Goal: Task Accomplishment & Management: Complete application form

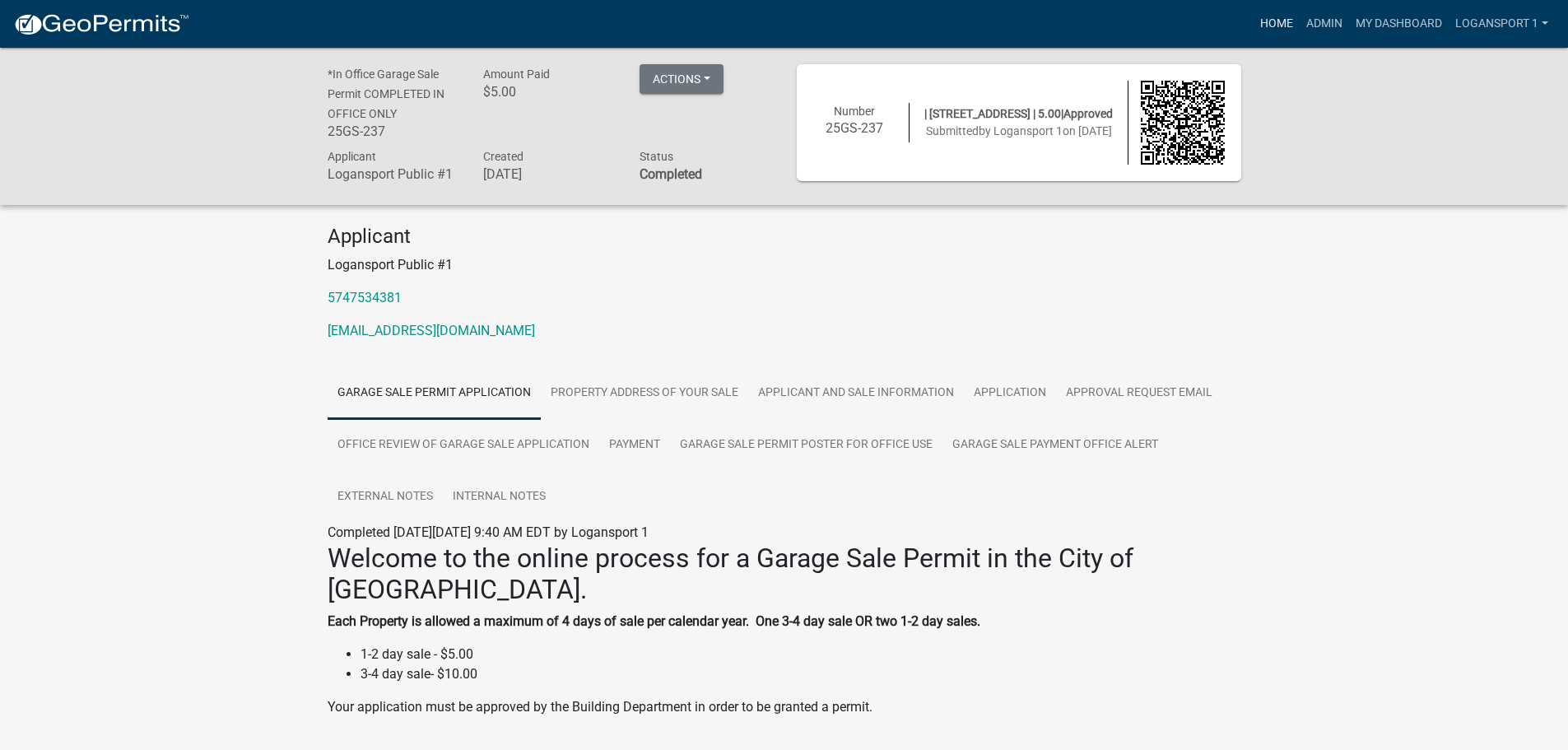
click at [1269, 20] on link "Home" at bounding box center [1277, 24] width 46 height 31
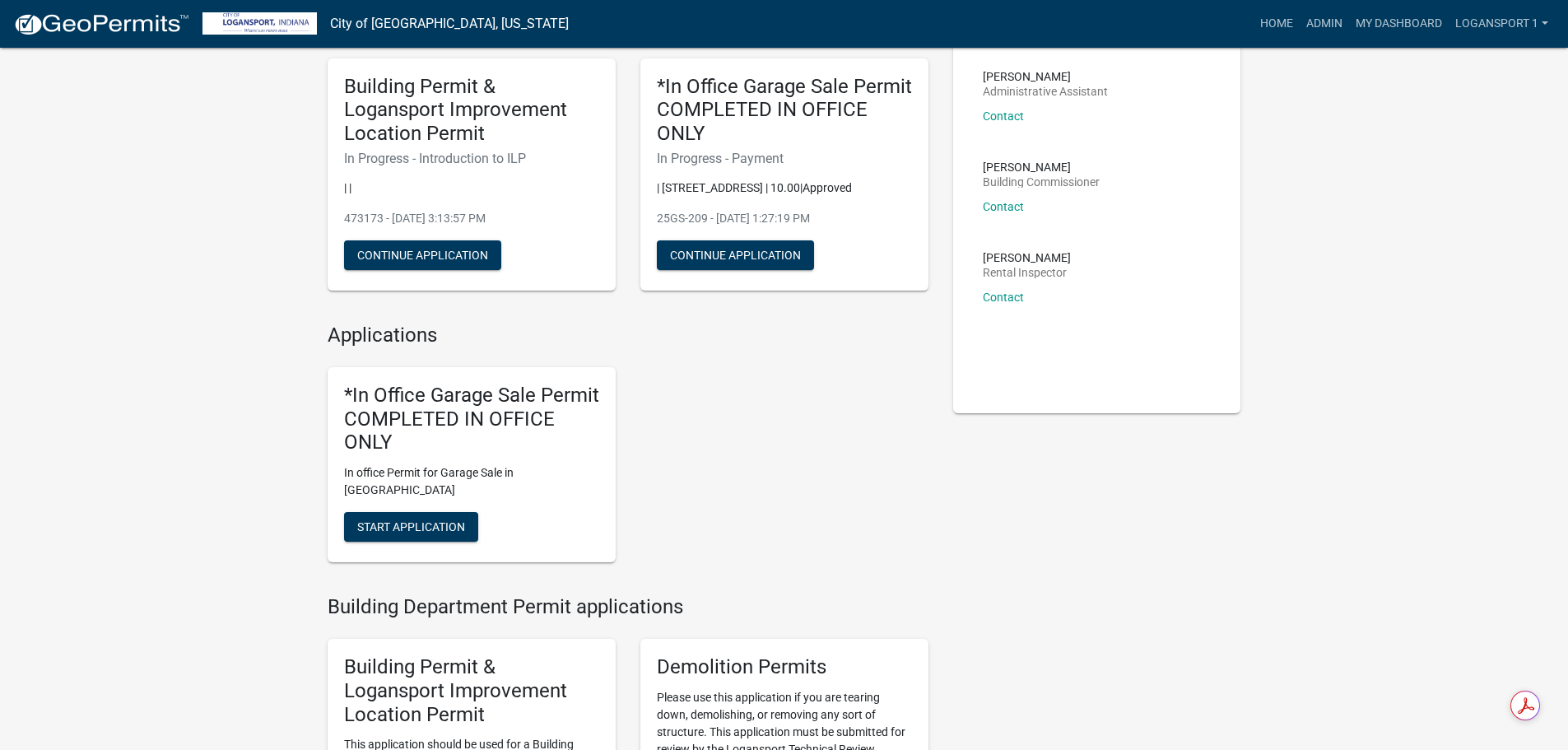
scroll to position [247, 0]
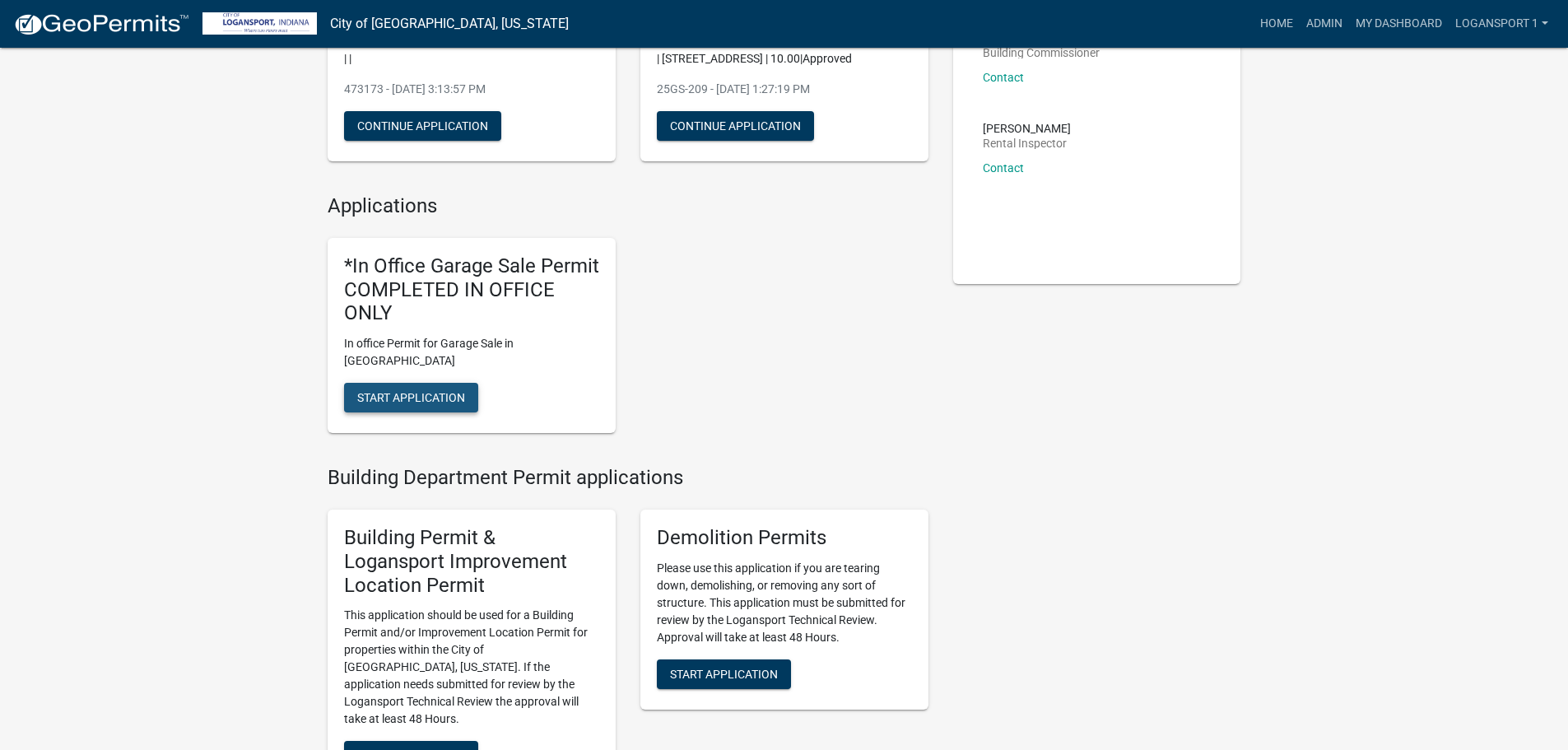
click at [423, 391] on span "Start Application" at bounding box center [411, 397] width 108 height 14
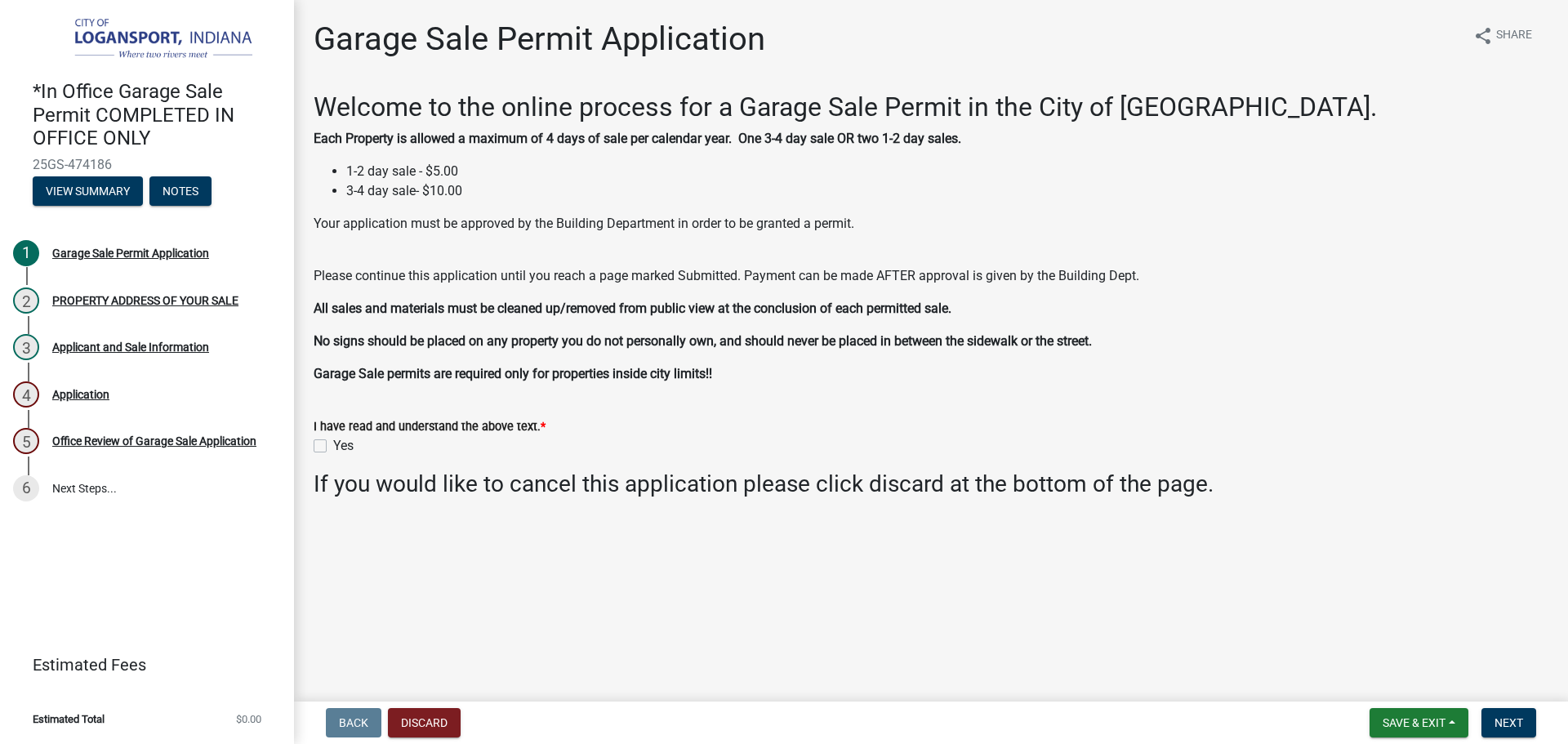
click at [314, 437] on div "Yes" at bounding box center [931, 446] width 1235 height 19
click at [333, 449] on label "Yes" at bounding box center [343, 446] width 20 height 19
click at [333, 446] on input "Yes" at bounding box center [338, 441] width 11 height 11
checkbox input "true"
click at [1507, 712] on button "Next" at bounding box center [1508, 722] width 55 height 29
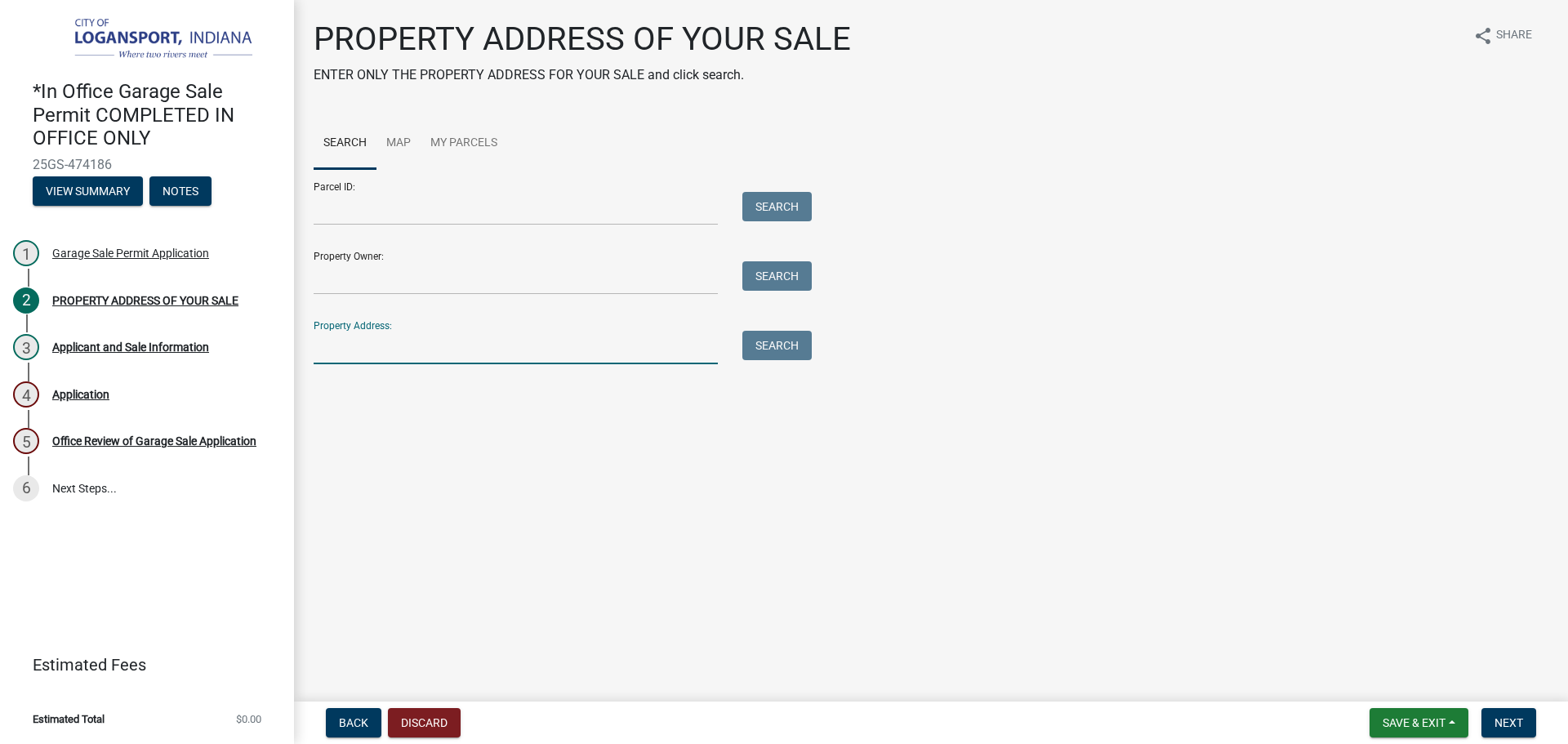
click at [592, 356] on input "Property Address:" at bounding box center [515, 347] width 404 height 34
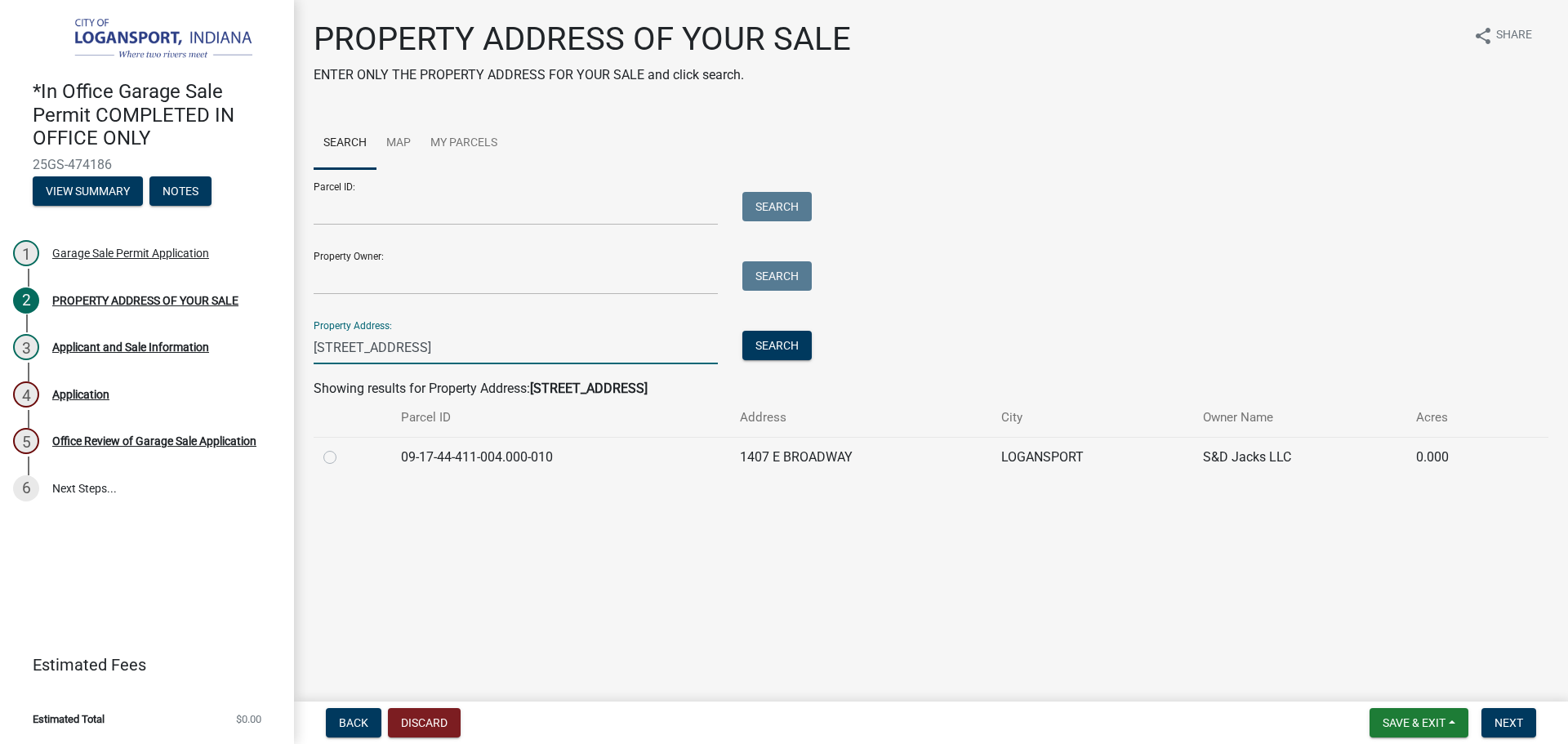
type input "[STREET_ADDRESS]"
click at [343, 447] on label at bounding box center [343, 447] width 0 height 0
click at [343, 453] on input "radio" at bounding box center [348, 452] width 11 height 11
radio input "true"
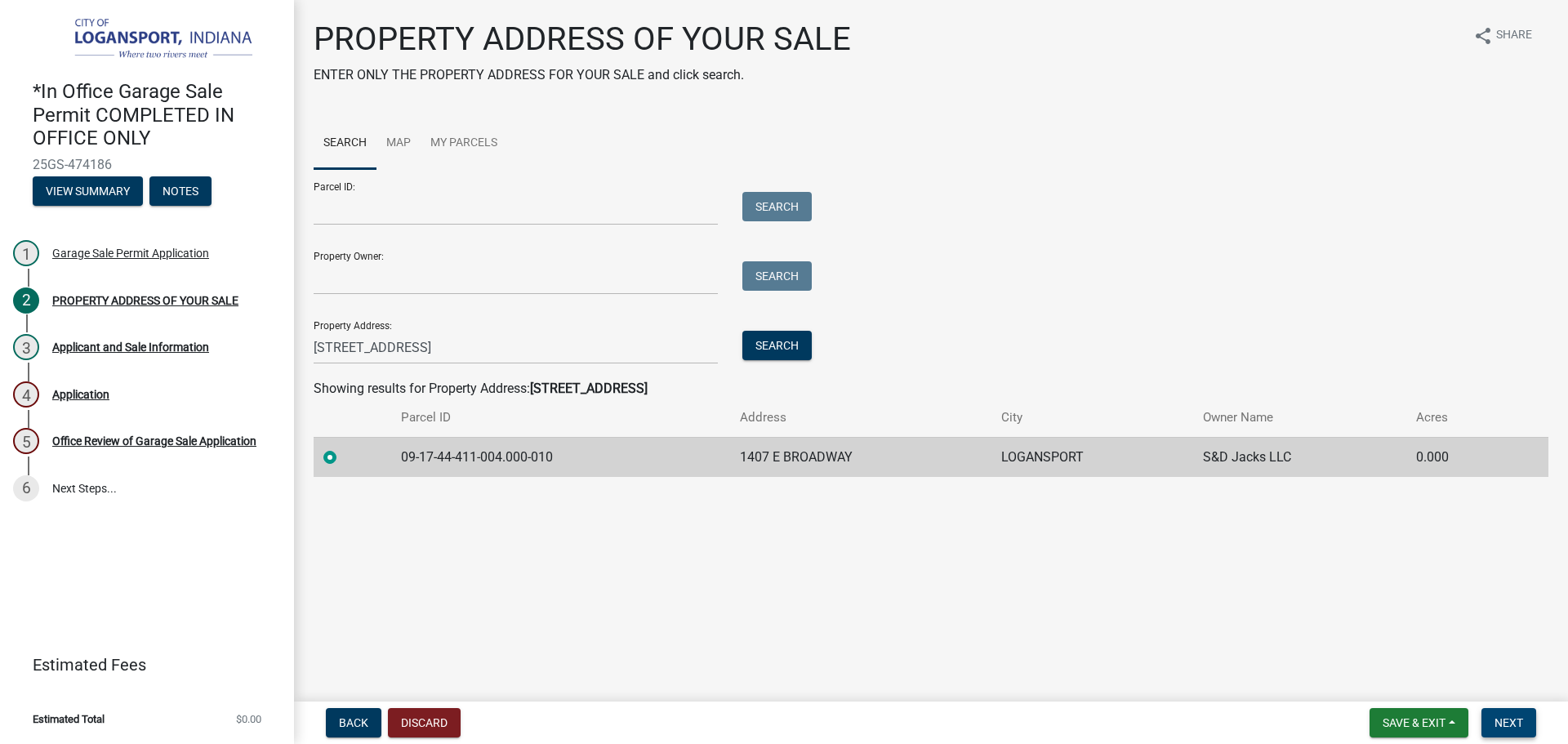
click at [1498, 730] on span "Next" at bounding box center [1509, 723] width 29 height 13
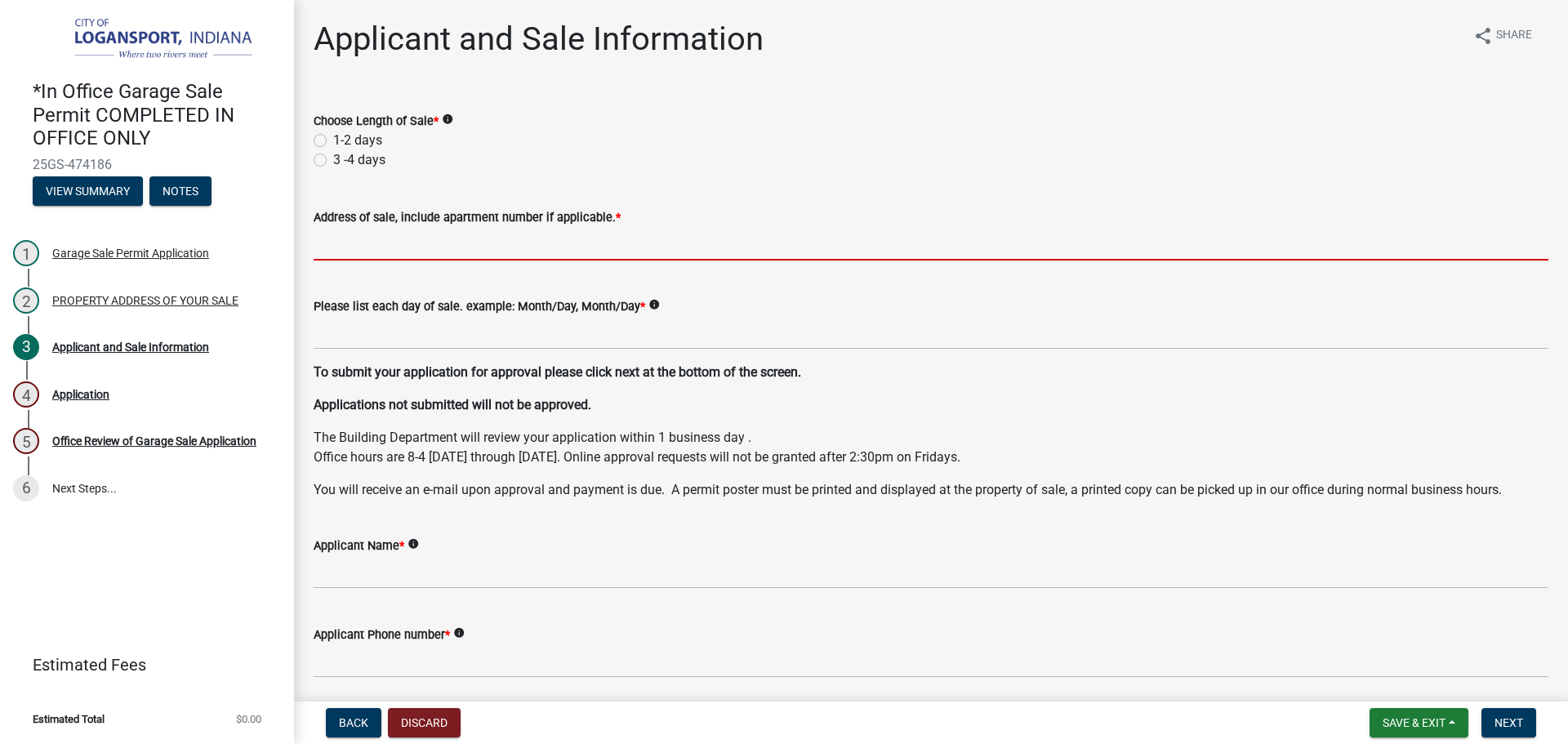
click at [337, 240] on input "Address of sale, include apartment number if applicable. *" at bounding box center [931, 244] width 1235 height 34
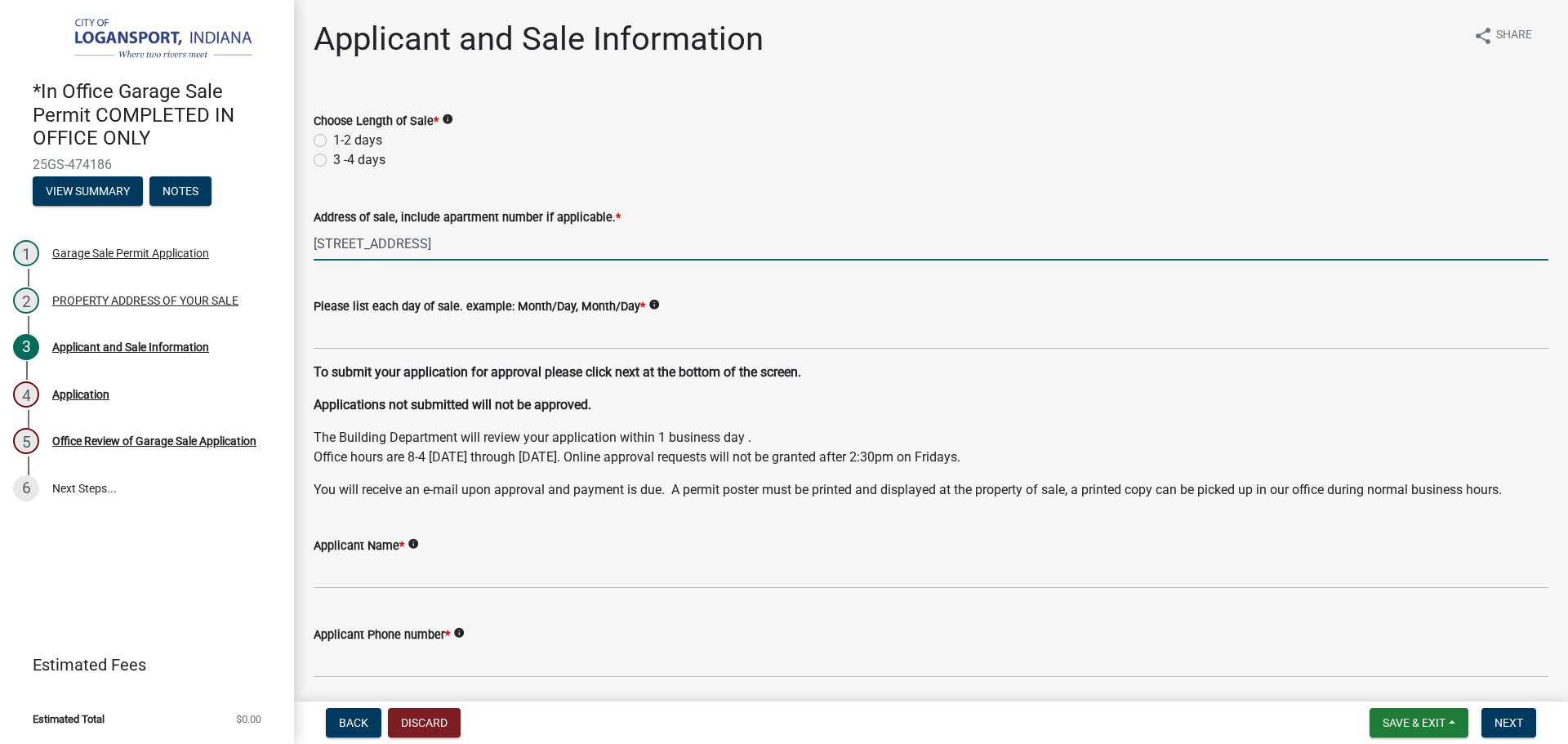
type input "[STREET_ADDRESS]"
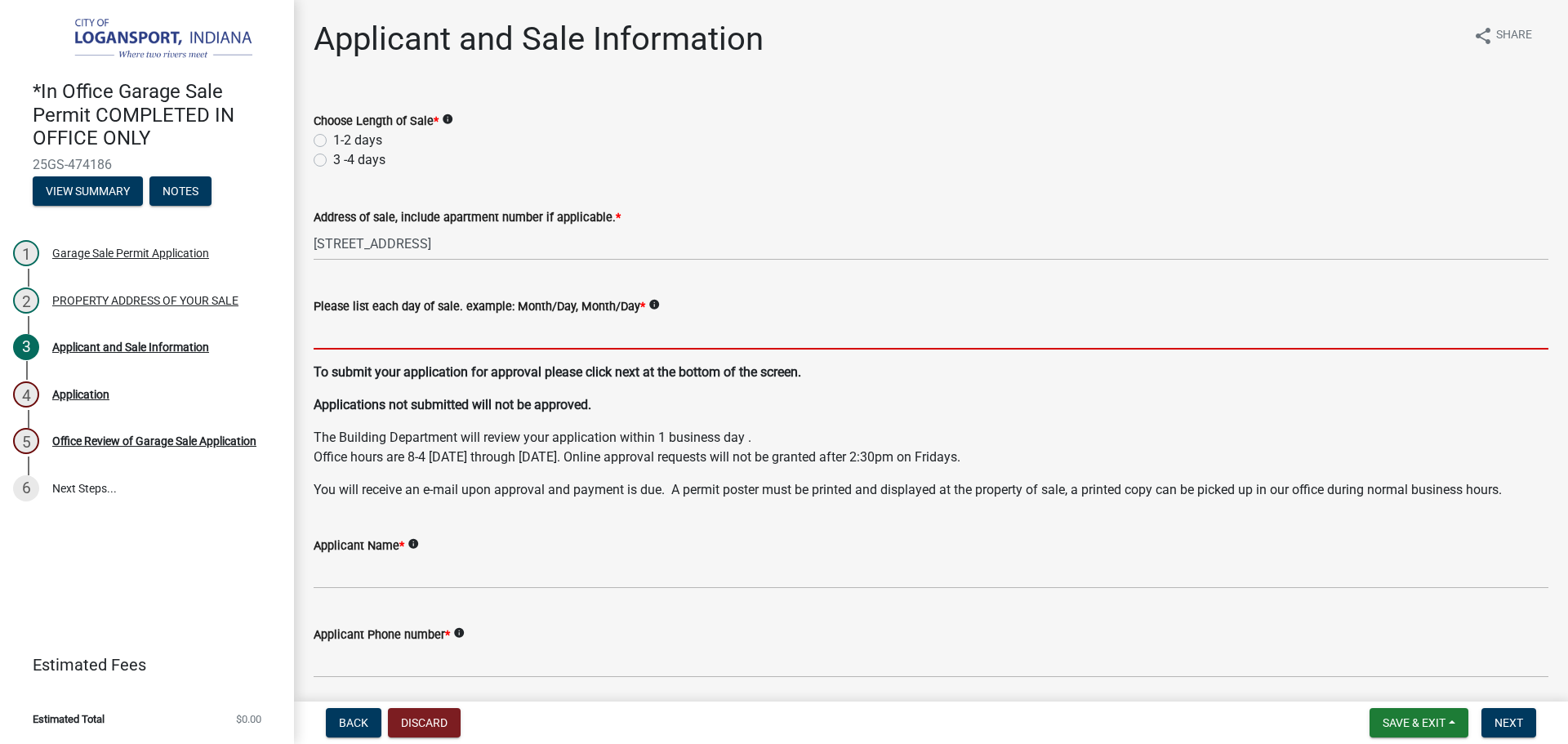
click at [374, 335] on input "Please list each day of sale. example: Month/Day, Month/Day *" at bounding box center [931, 333] width 1235 height 34
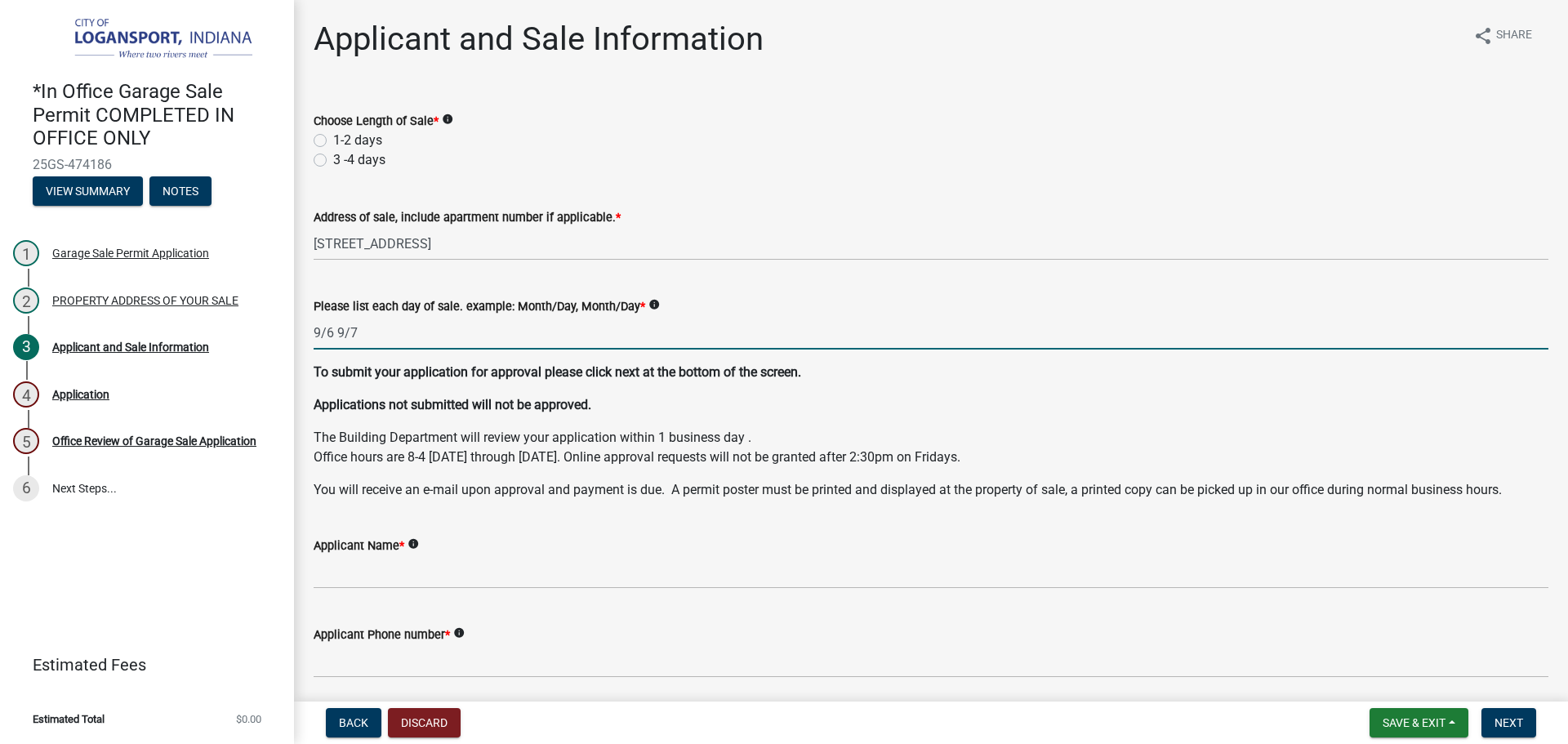
type input "9/6 9/7"
click at [333, 135] on label "1-2 days" at bounding box center [357, 140] width 49 height 19
click at [333, 135] on input "1-2 days" at bounding box center [338, 135] width 11 height 11
radio input "true"
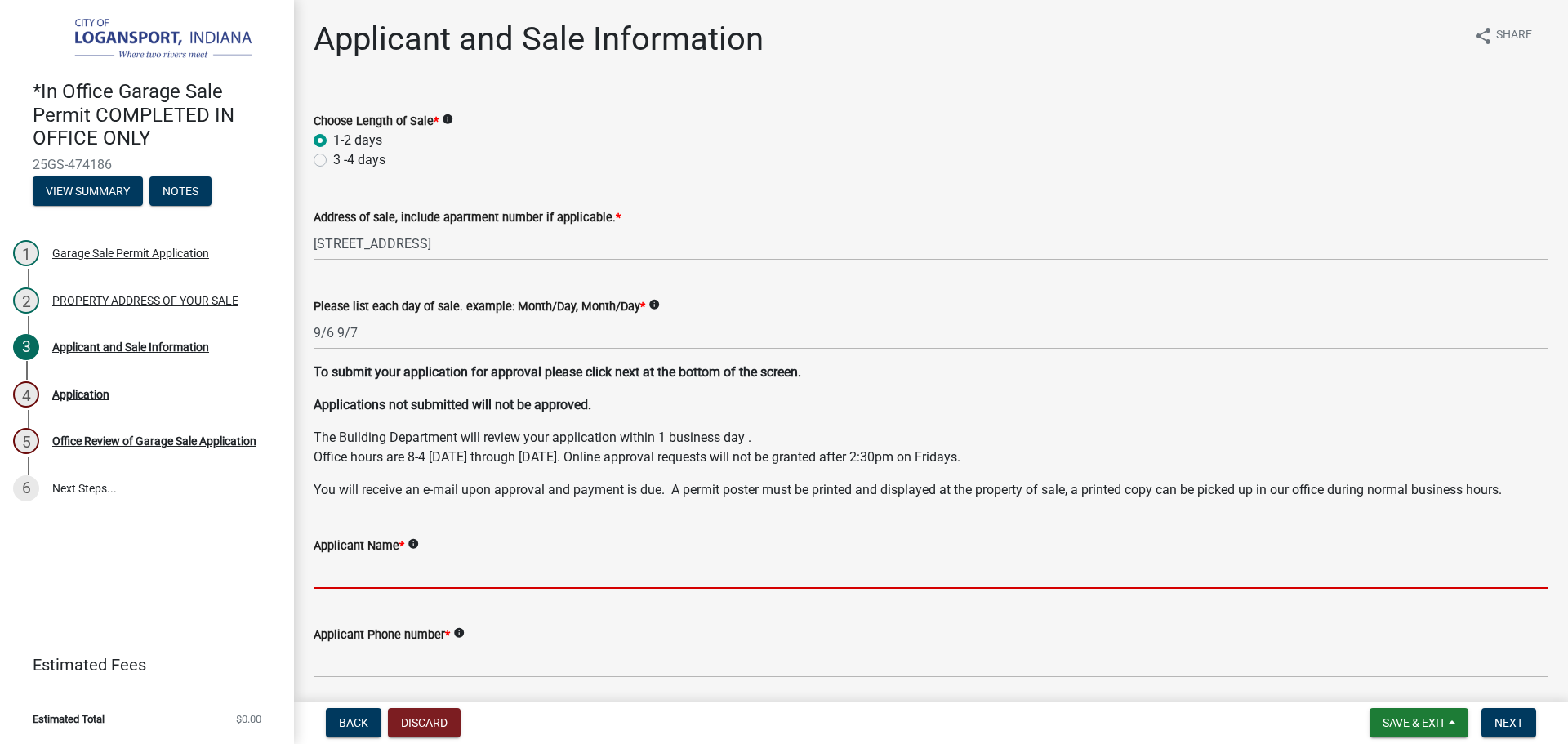
click at [404, 572] on input "Applicant Name *" at bounding box center [931, 573] width 1235 height 34
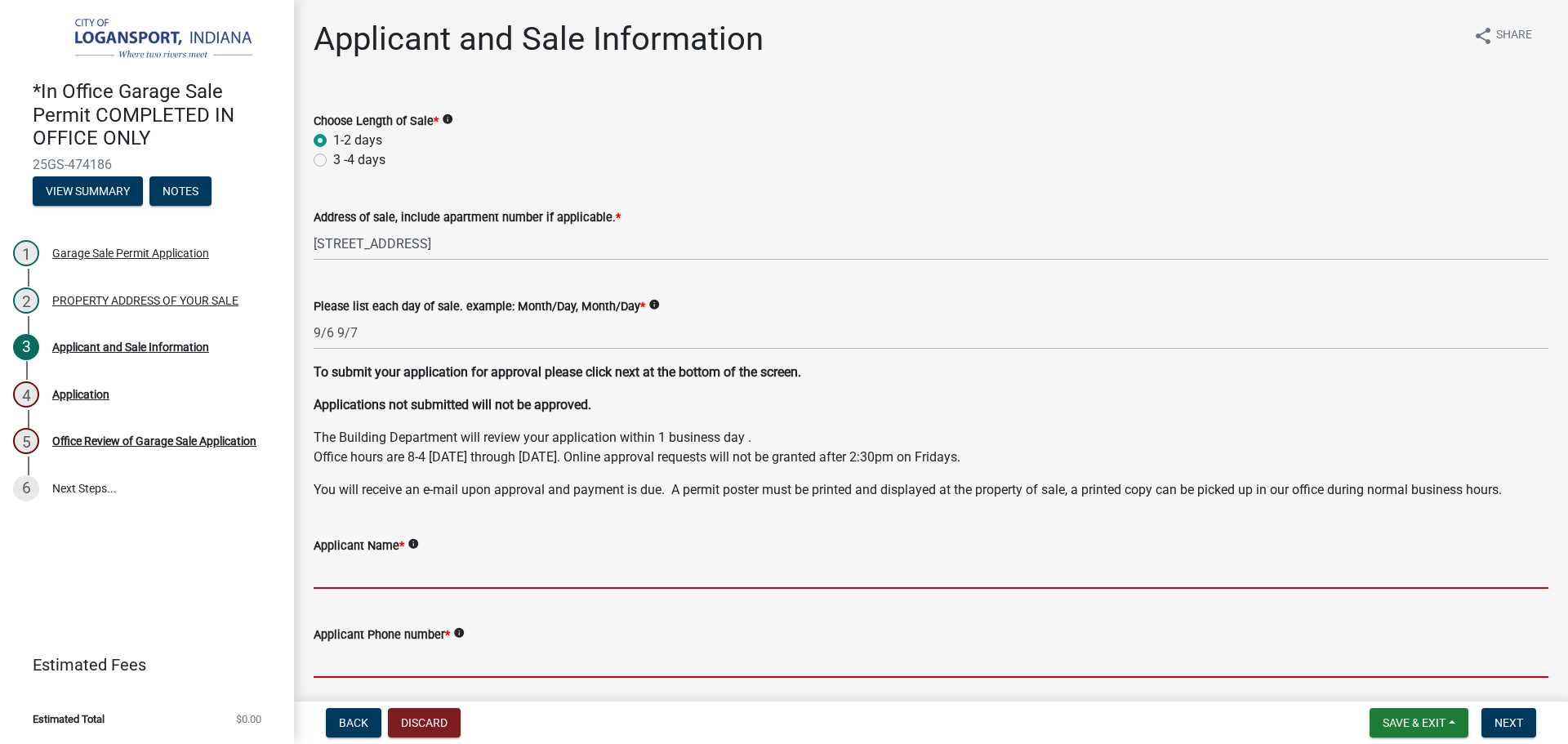
click at [390, 667] on input "Applicant Phone number *" at bounding box center [931, 662] width 1235 height 34
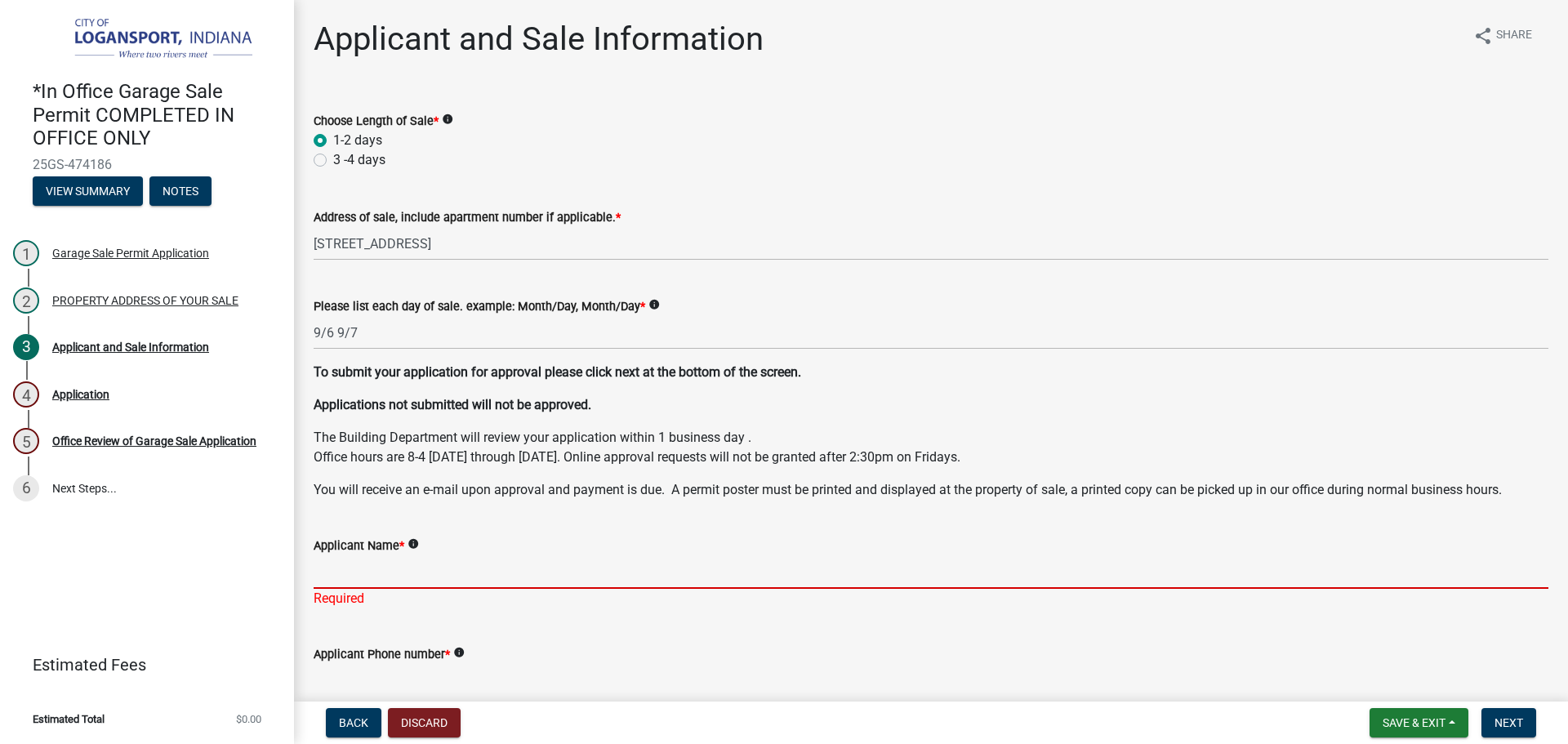
click at [362, 570] on input "Applicant Name *" at bounding box center [931, 573] width 1235 height 34
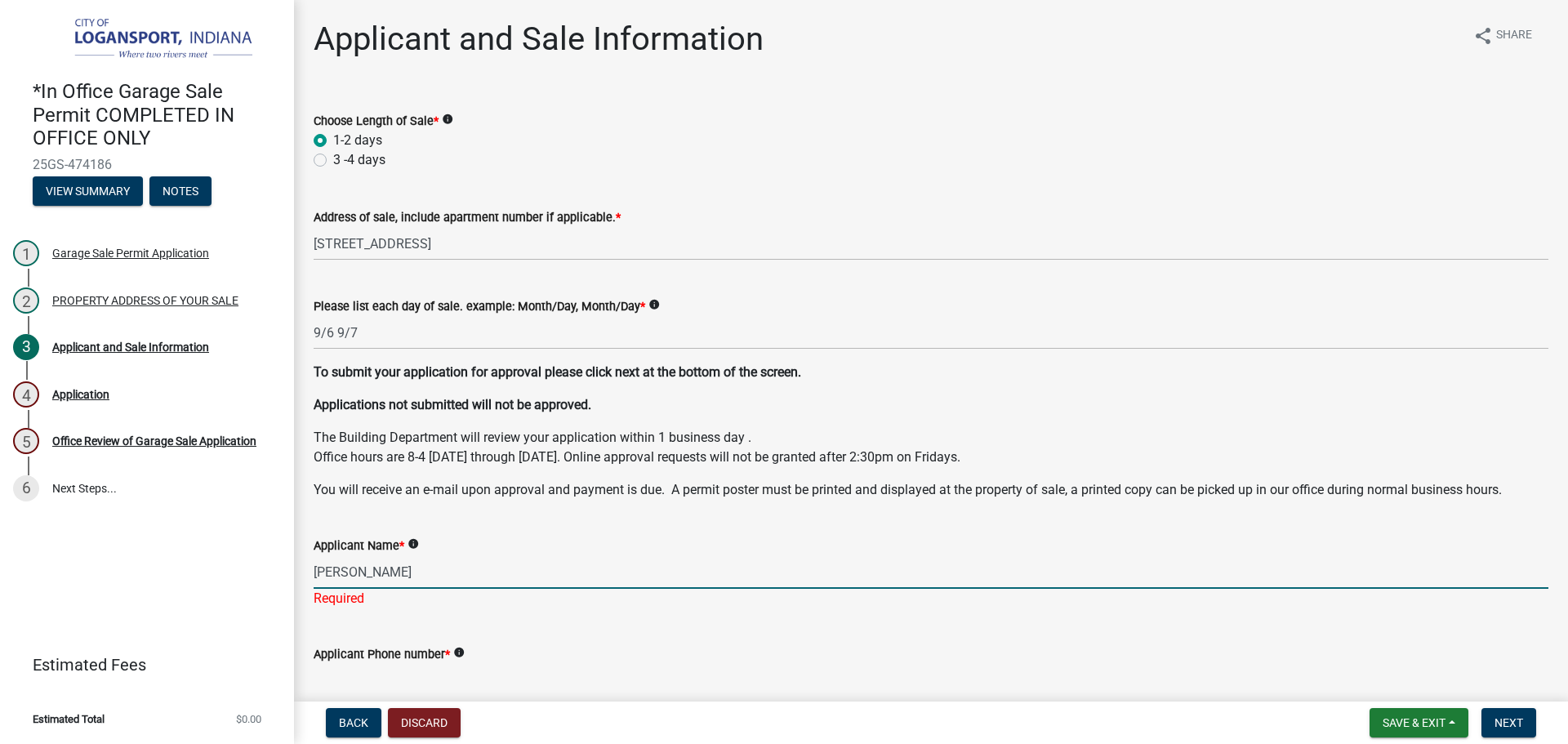
type input "[PERSON_NAME]"
click at [416, 680] on div "Applicant Phone number * info Required" at bounding box center [931, 669] width 1235 height 96
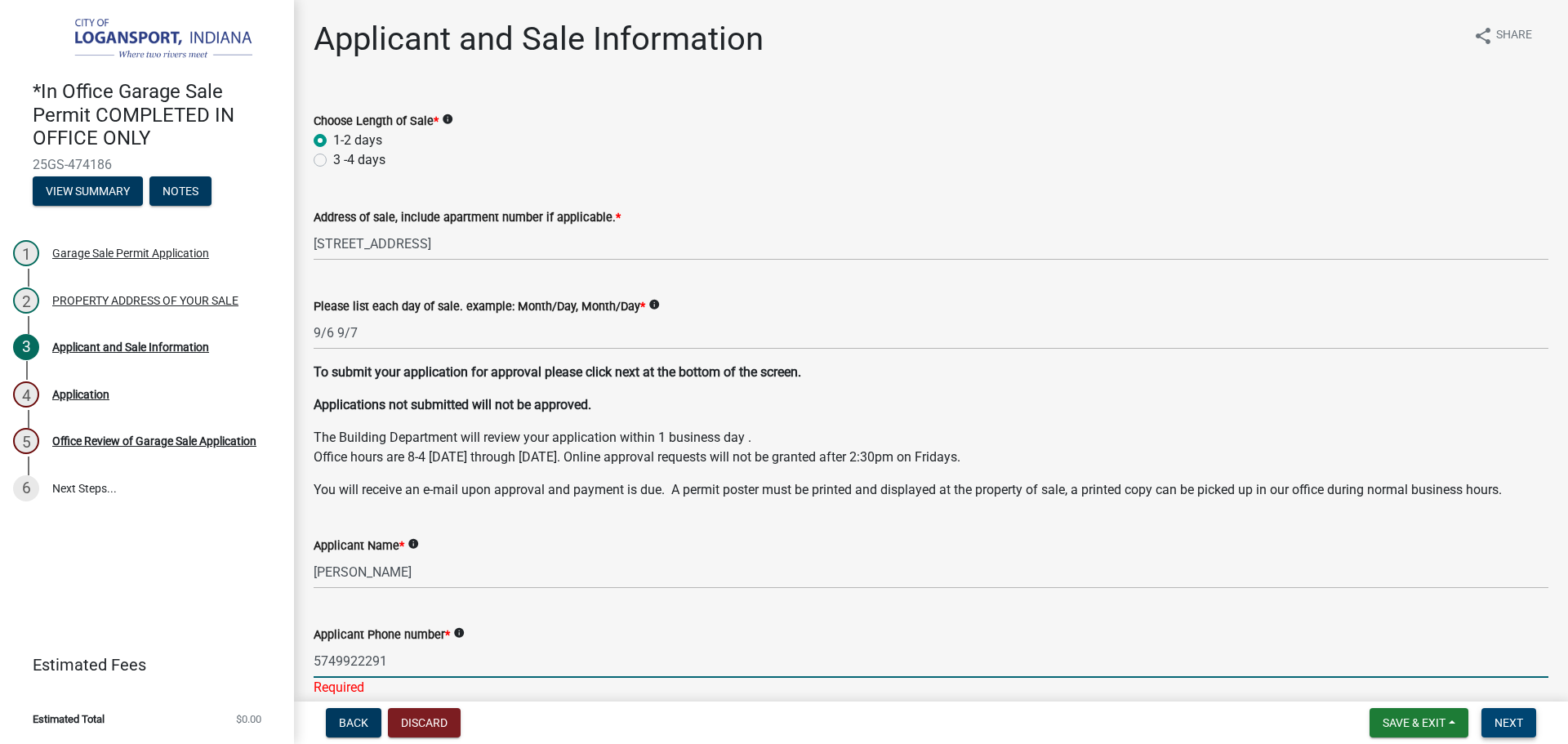
type input "5749922291"
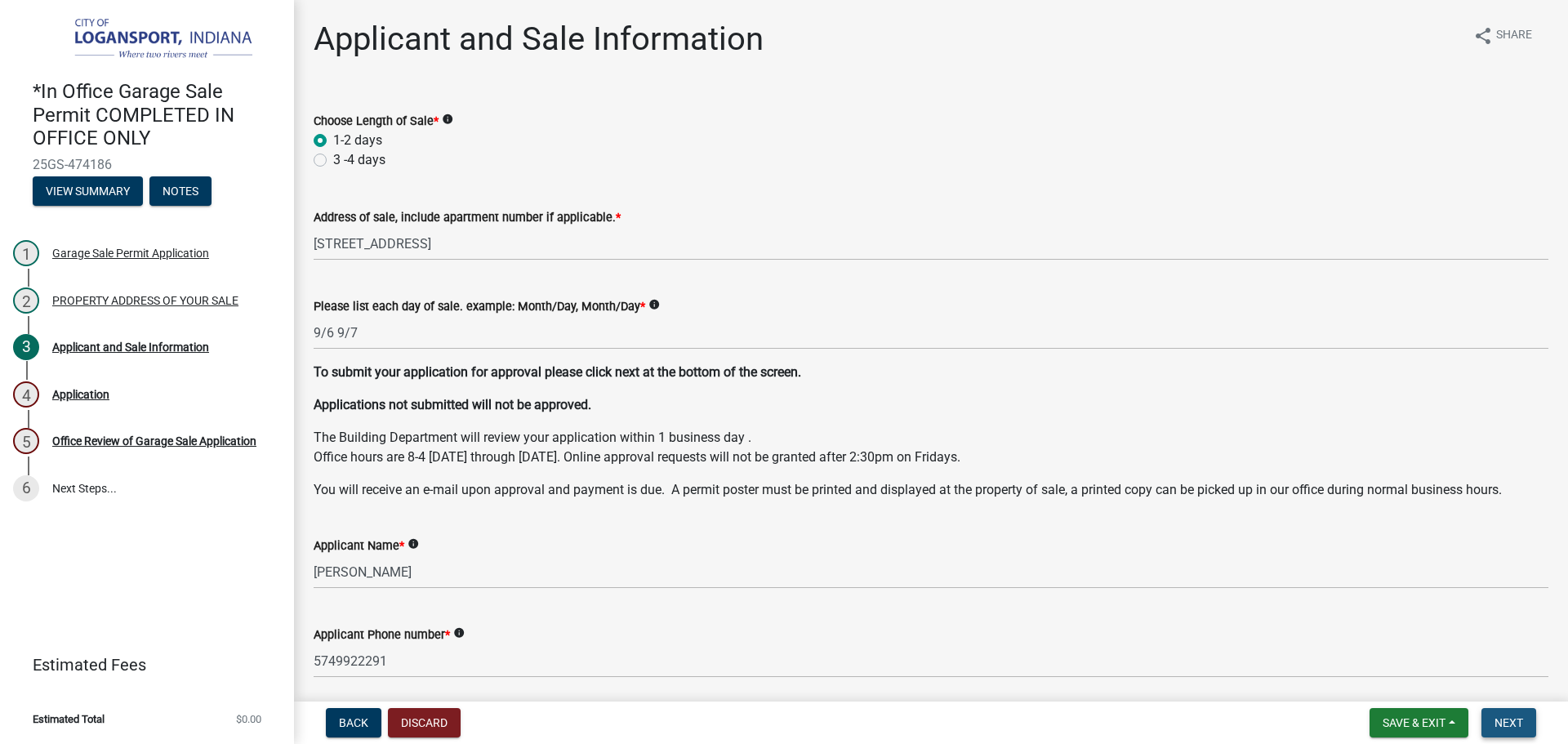
click at [1497, 715] on button "Next" at bounding box center [1508, 722] width 55 height 29
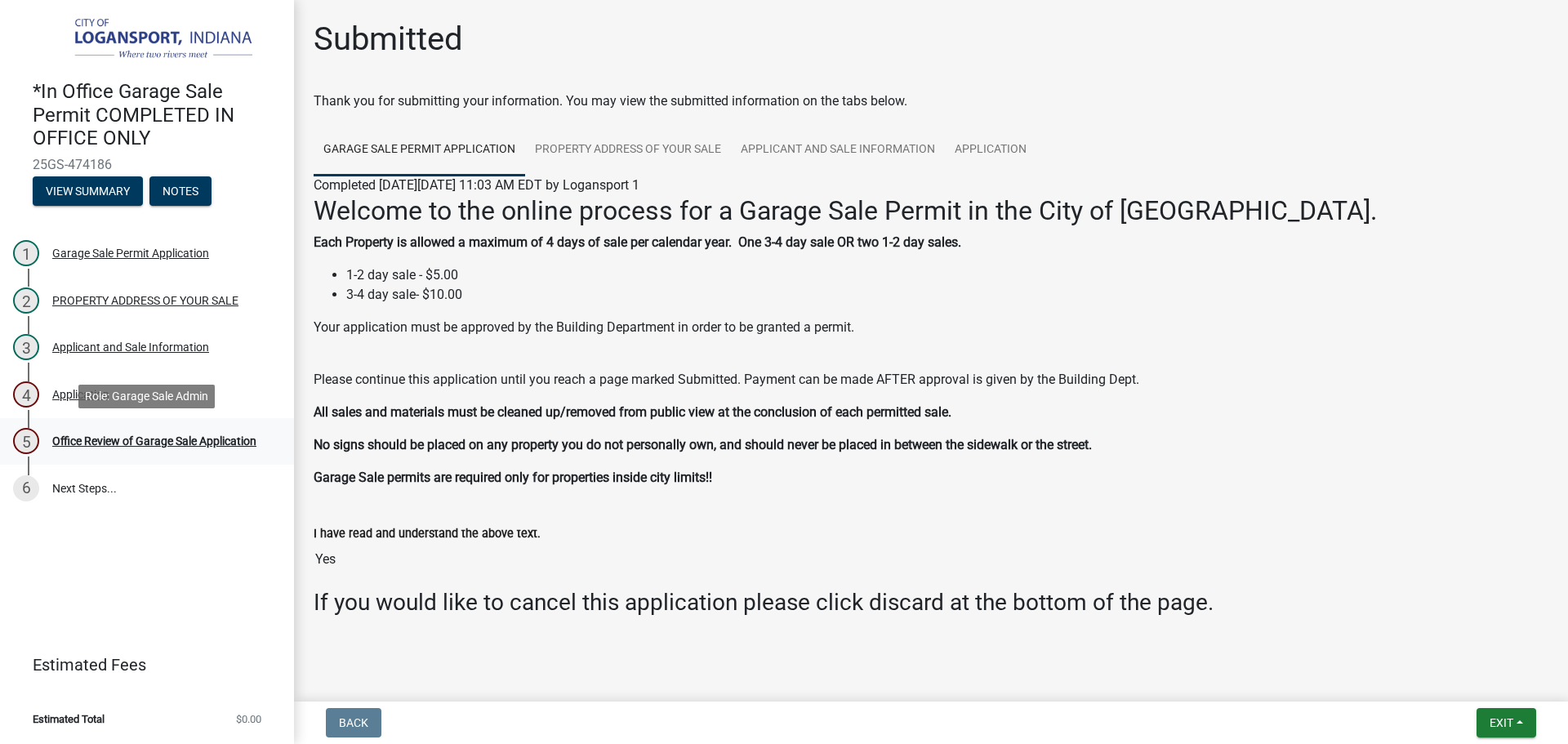
click at [225, 436] on div "Office Review of Garage Sale Application" at bounding box center [154, 441] width 204 height 12
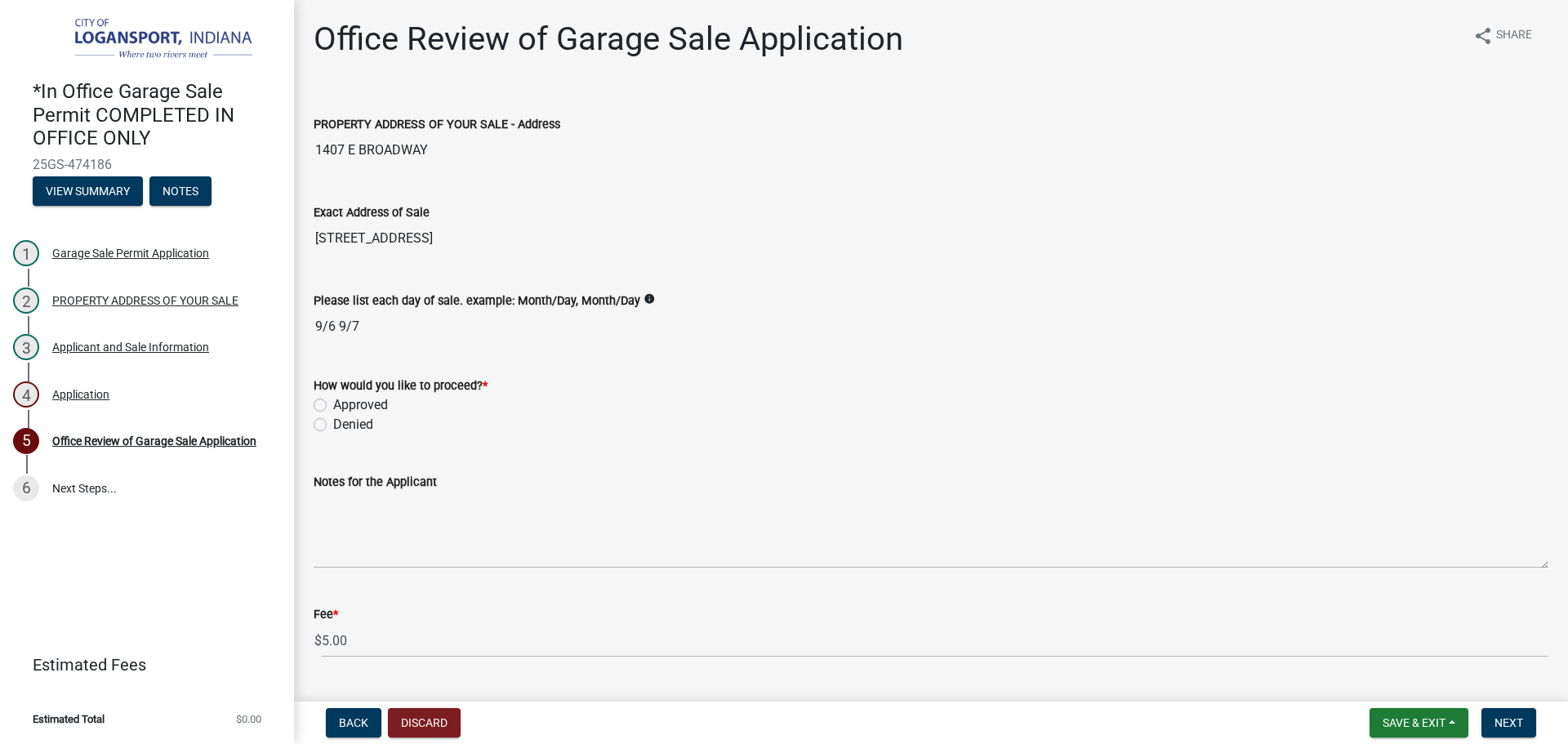
click at [333, 405] on label "Approved" at bounding box center [360, 404] width 55 height 19
click at [333, 405] on input "Approved" at bounding box center [338, 400] width 11 height 11
radio input "true"
click at [1512, 718] on span "Next" at bounding box center [1509, 723] width 29 height 13
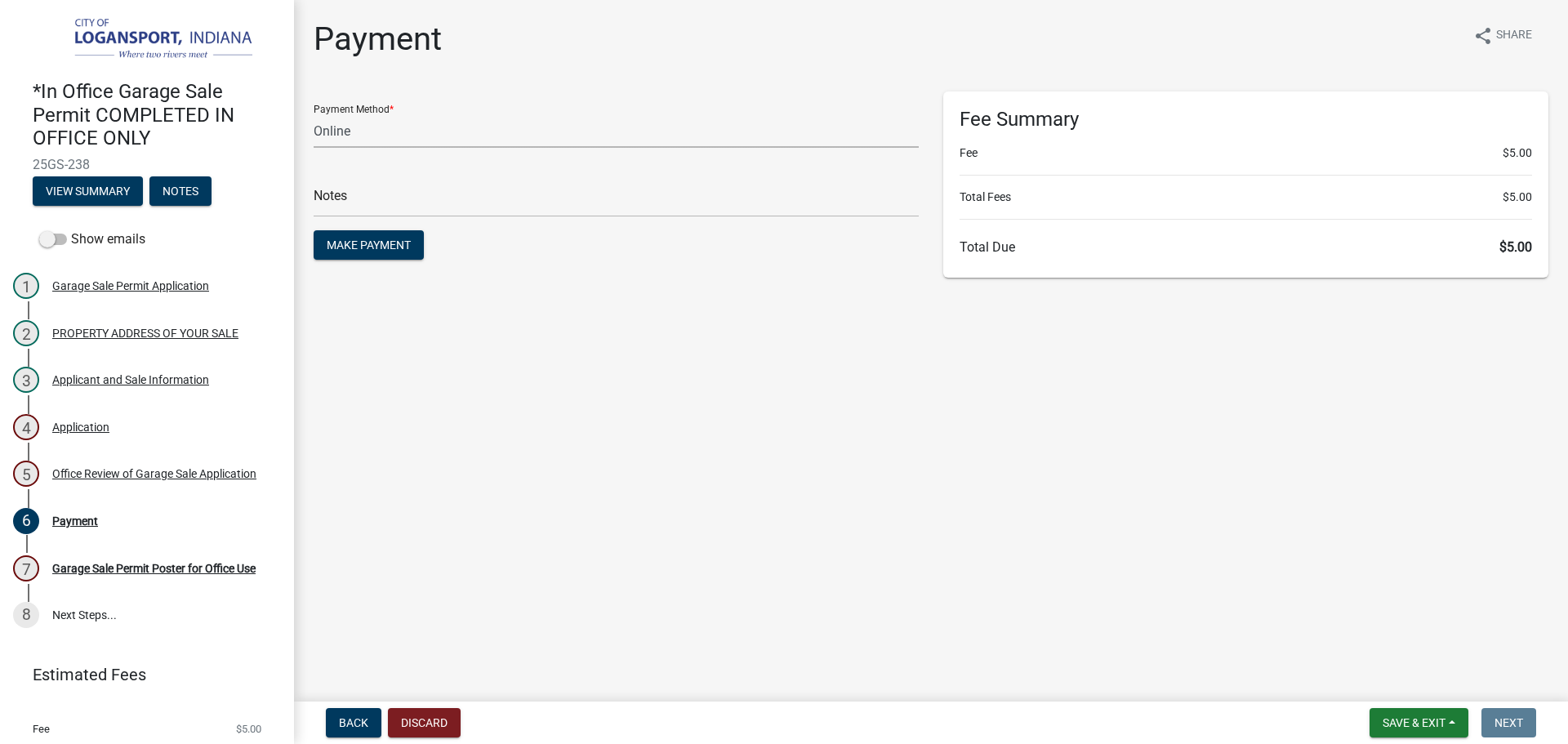
click at [451, 129] on select "Credit Card POS Check Cash Online" at bounding box center [616, 131] width 605 height 34
select select "2: 1"
click at [314, 114] on select "Credit Card POS Check Cash Online" at bounding box center [616, 131] width 605 height 34
click at [462, 205] on input "text" at bounding box center [616, 201] width 605 height 34
type input "117876"
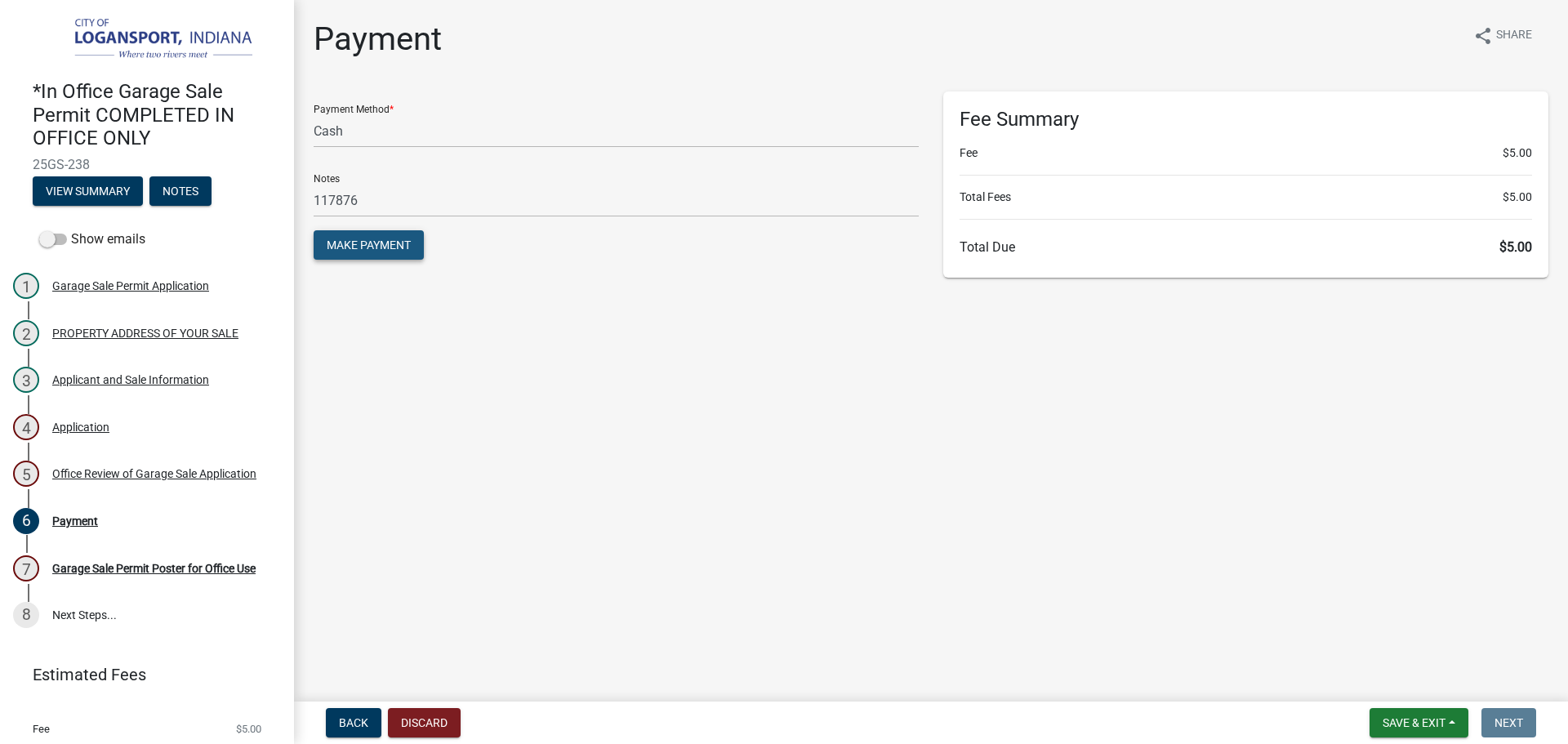
click at [368, 248] on span "Make Payment" at bounding box center [369, 245] width 84 height 13
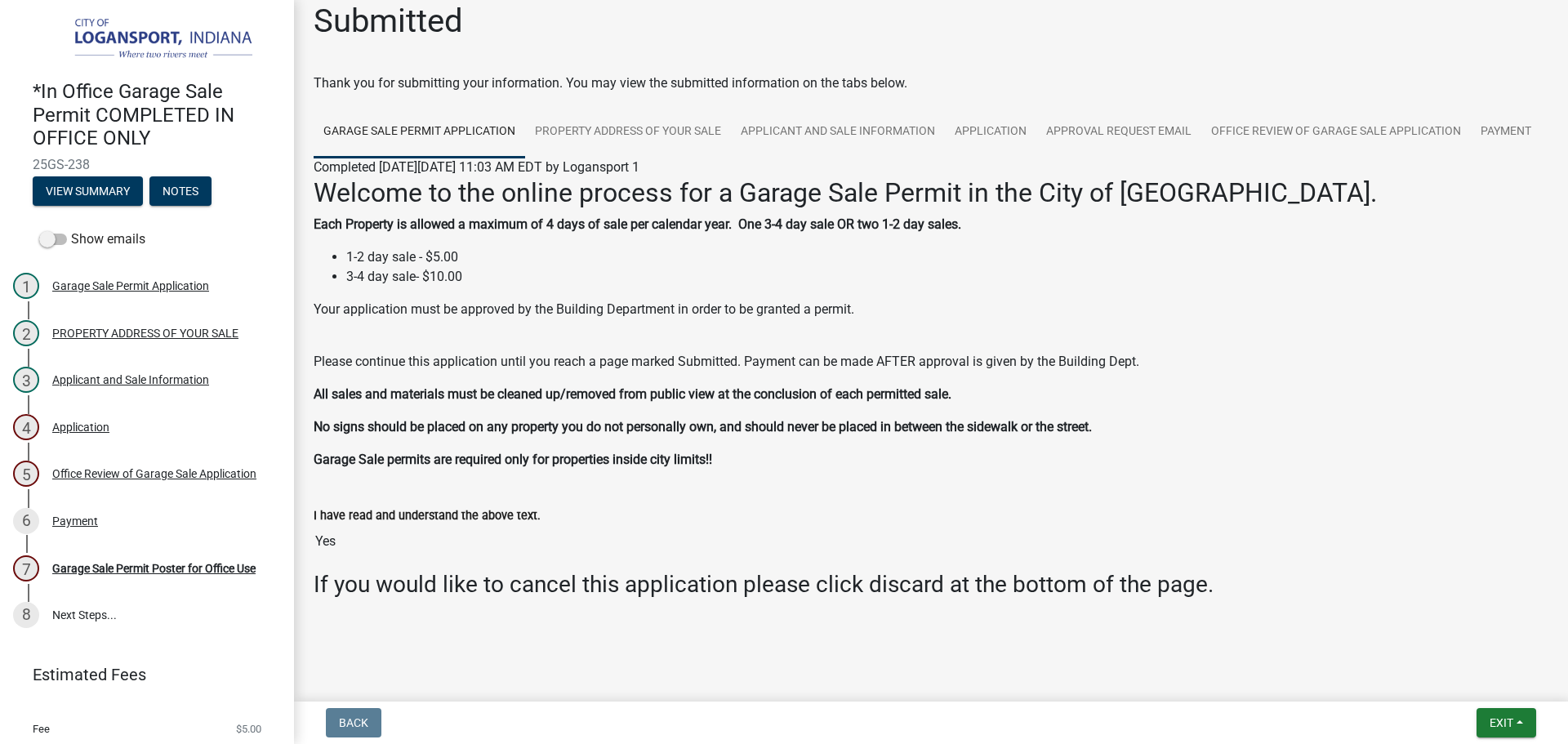
scroll to position [70, 0]
click at [154, 562] on div "Garage Sale Permit Poster for Office Use" at bounding box center [154, 568] width 203 height 12
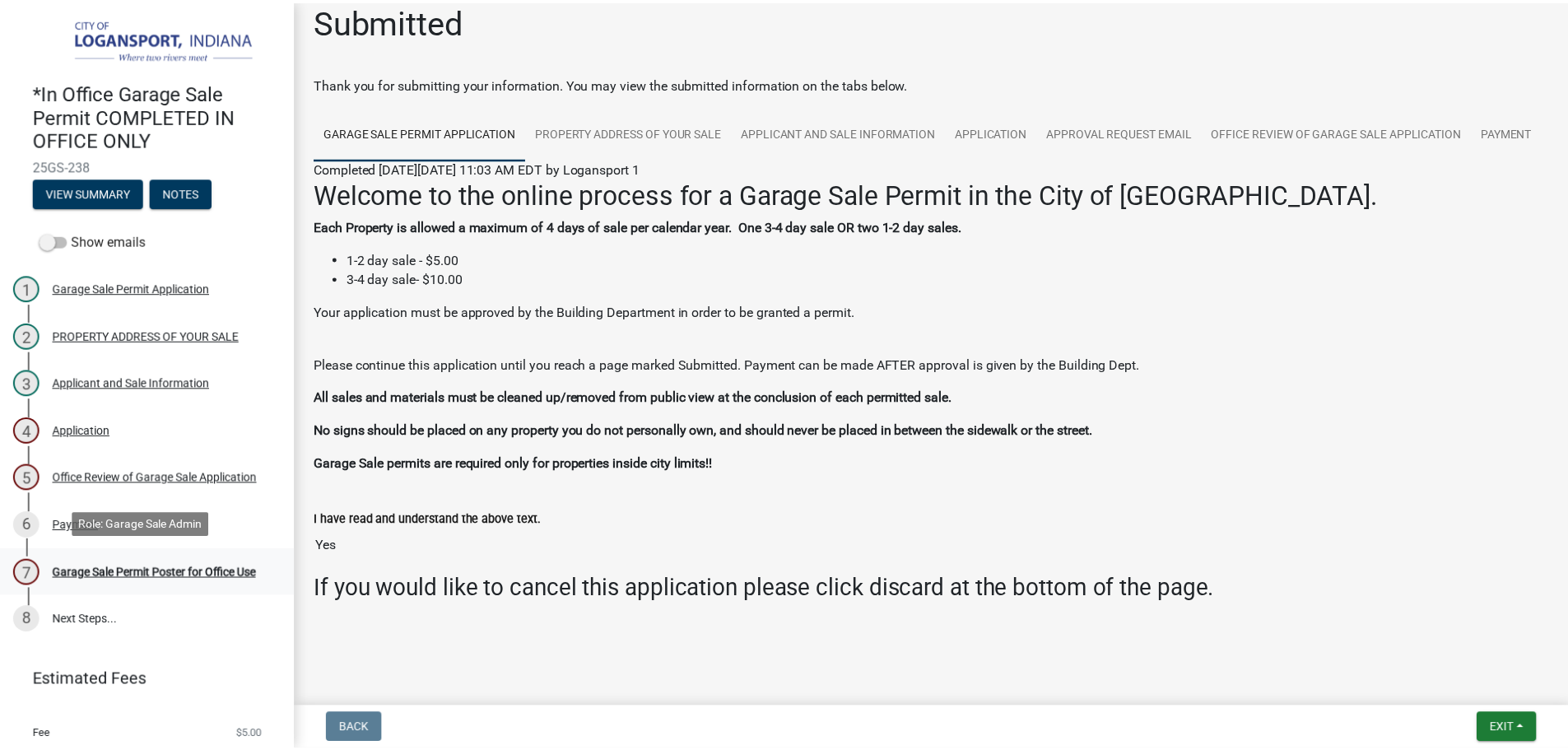
scroll to position [0, 0]
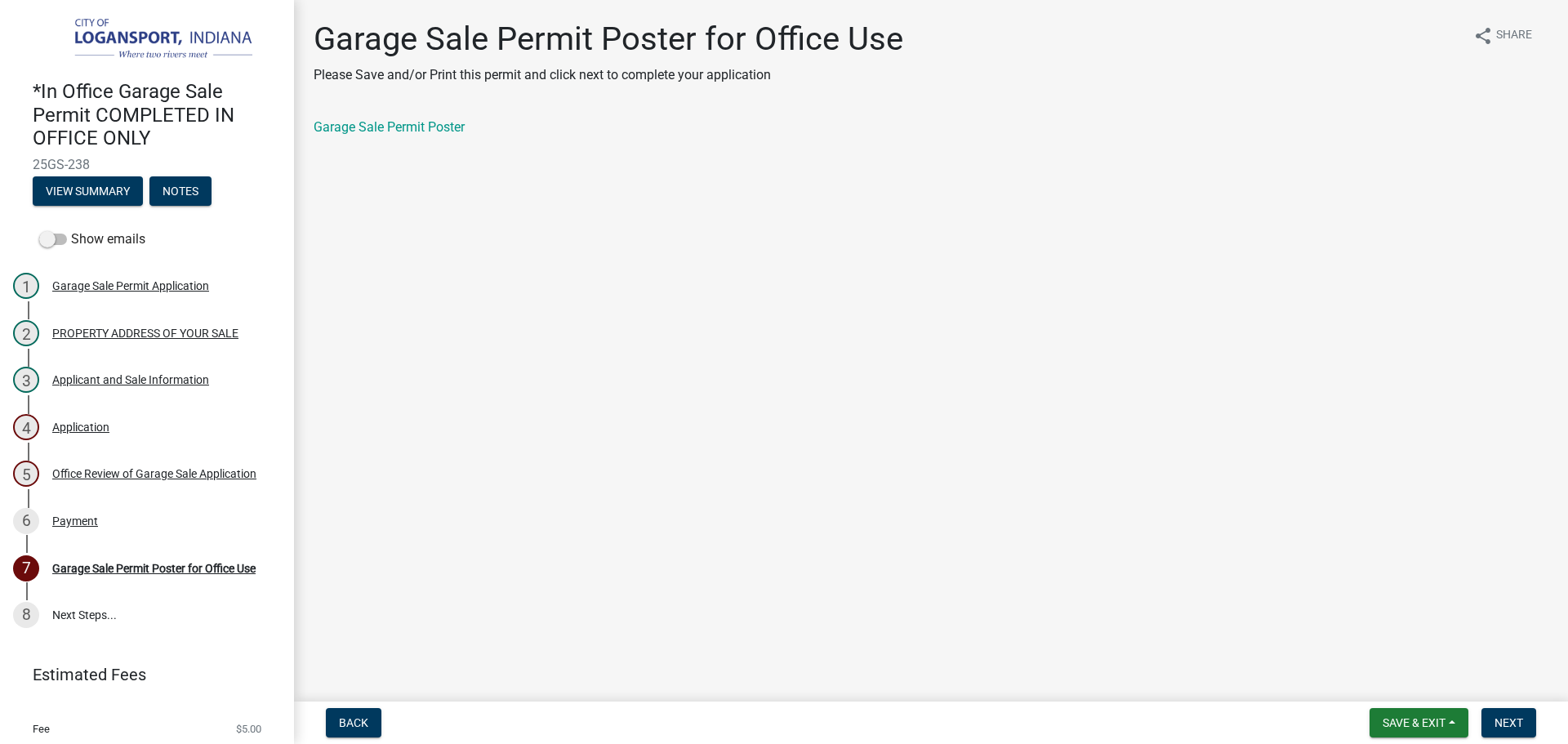
click at [427, 136] on div "Garage Sale Permit Poster" at bounding box center [931, 127] width 1235 height 19
click at [422, 119] on div "Garage Sale Permit Poster" at bounding box center [931, 127] width 1235 height 19
click at [415, 124] on link "Garage Sale Permit Poster" at bounding box center [389, 127] width 151 height 15
click at [1511, 711] on button "Next" at bounding box center [1508, 722] width 55 height 29
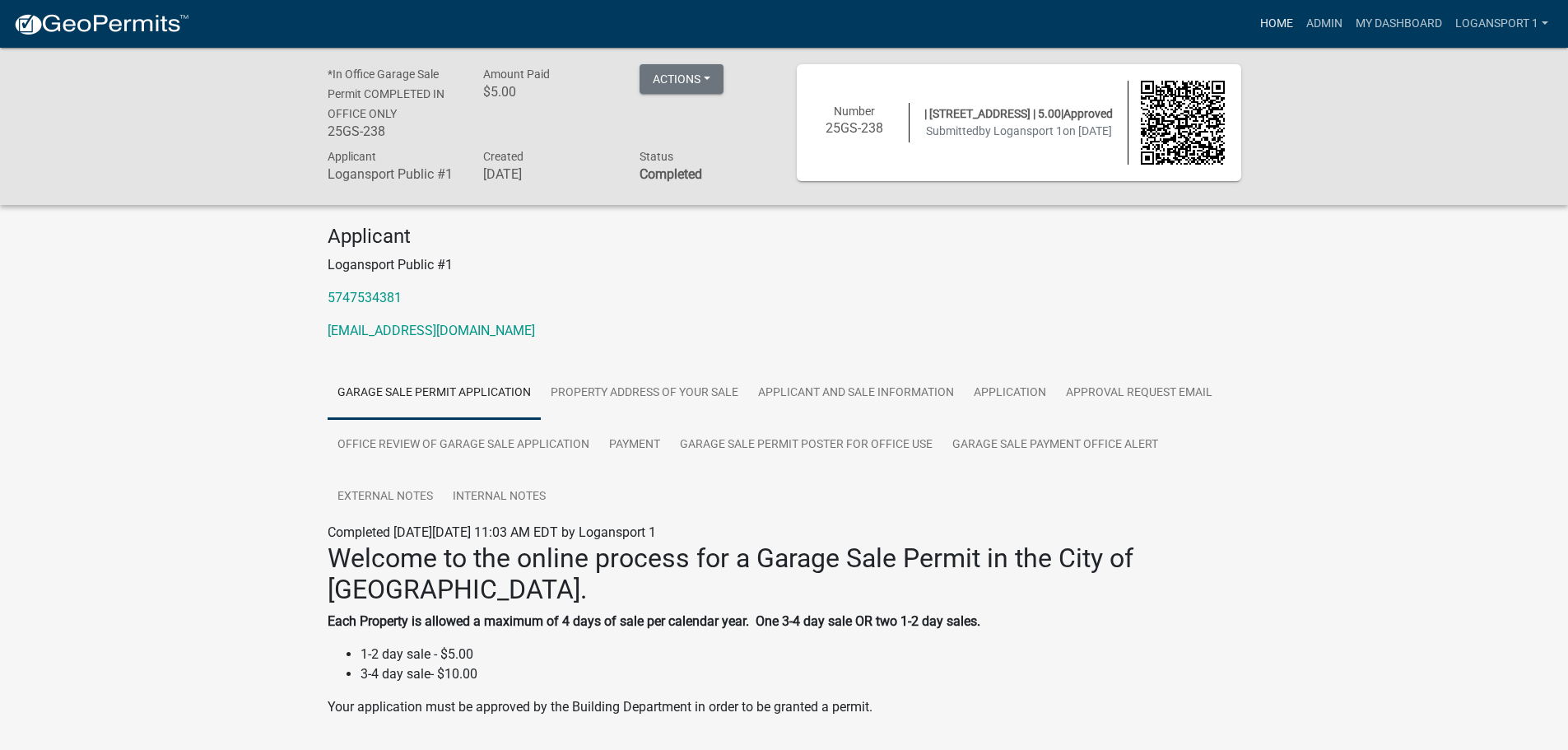
click at [1266, 11] on link "Home" at bounding box center [1277, 24] width 46 height 31
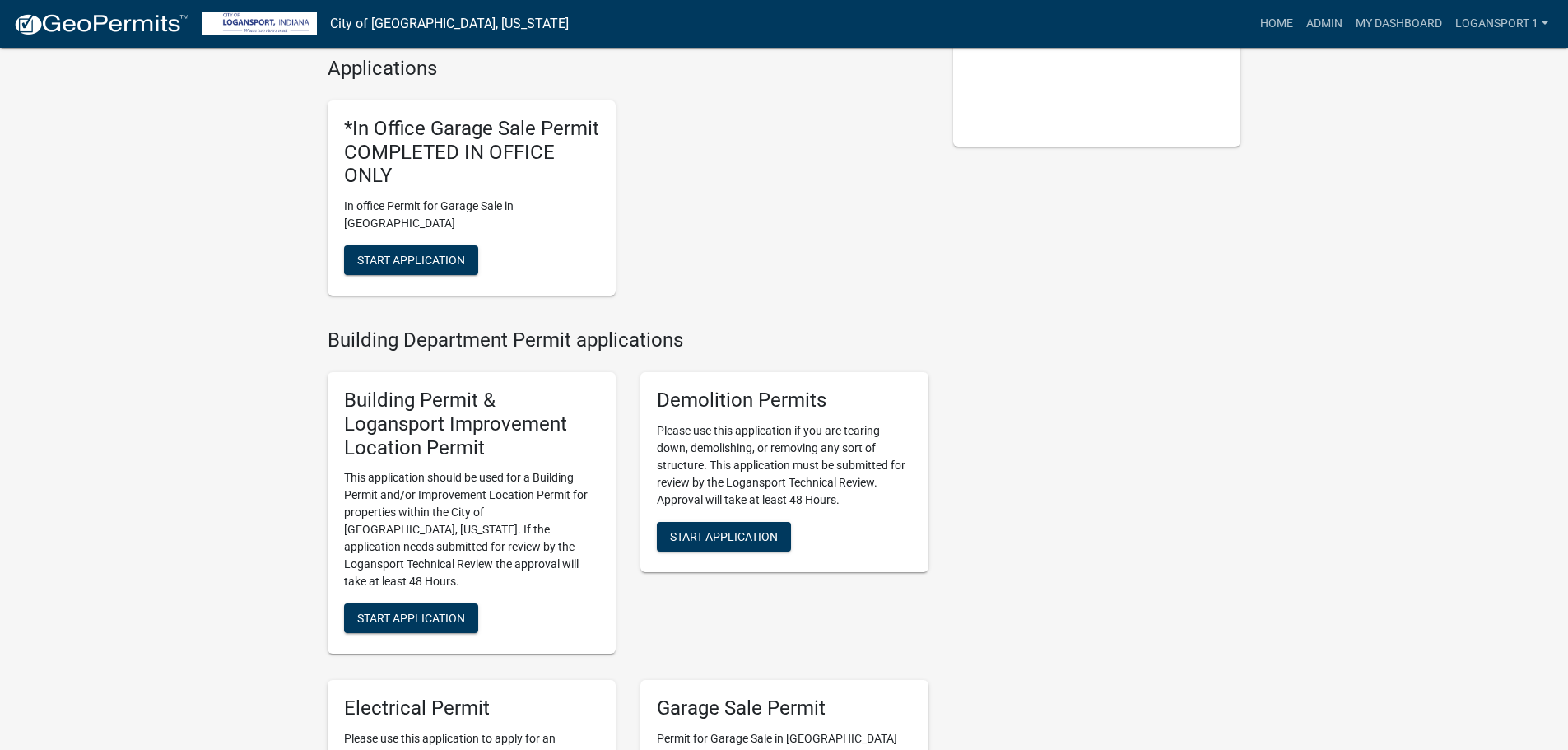
scroll to position [412, 0]
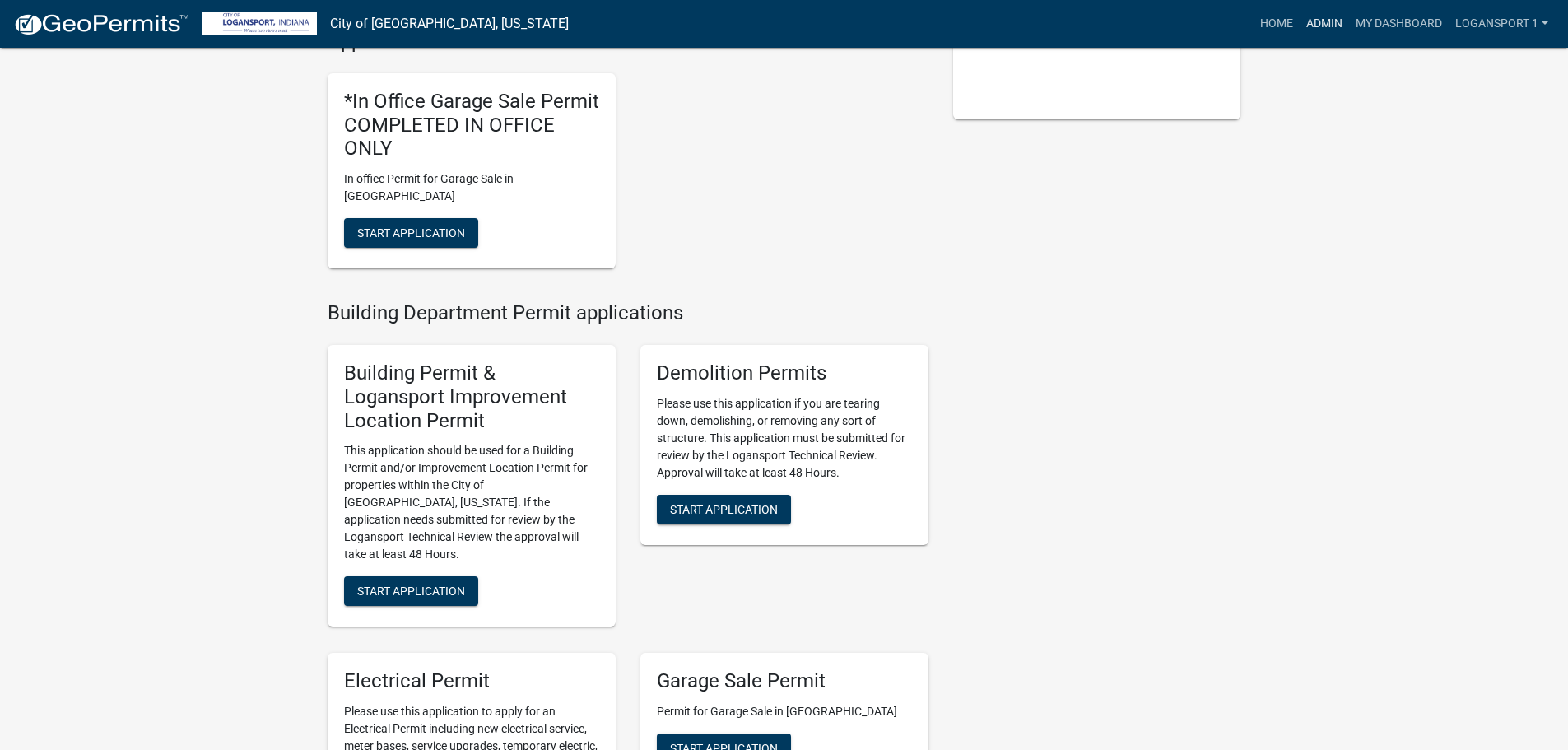
click at [1325, 26] on link "Admin" at bounding box center [1324, 24] width 49 height 31
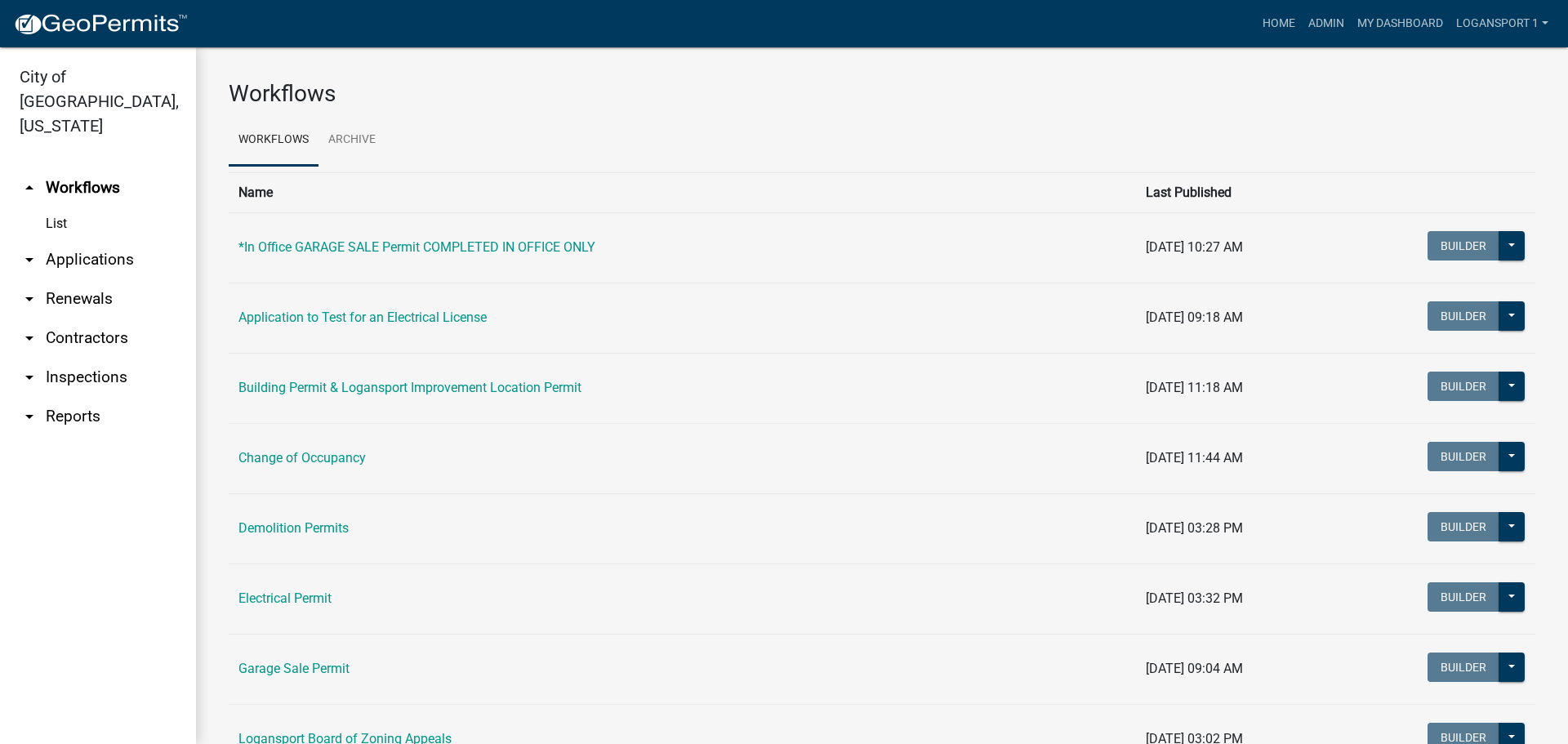
click at [100, 240] on link "arrow_drop_down Applications" at bounding box center [98, 260] width 196 height 40
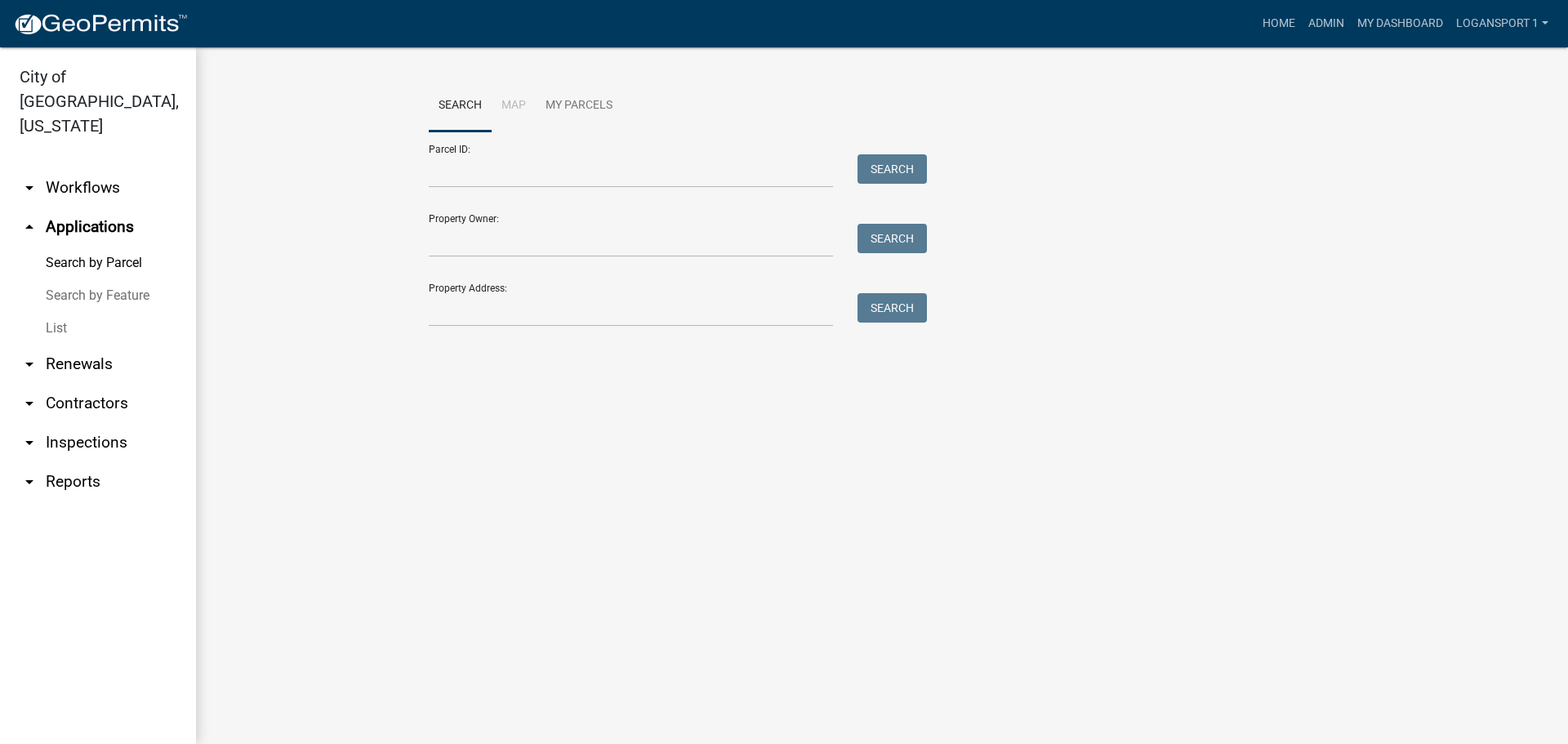
click at [78, 312] on link "List" at bounding box center [98, 328] width 196 height 33
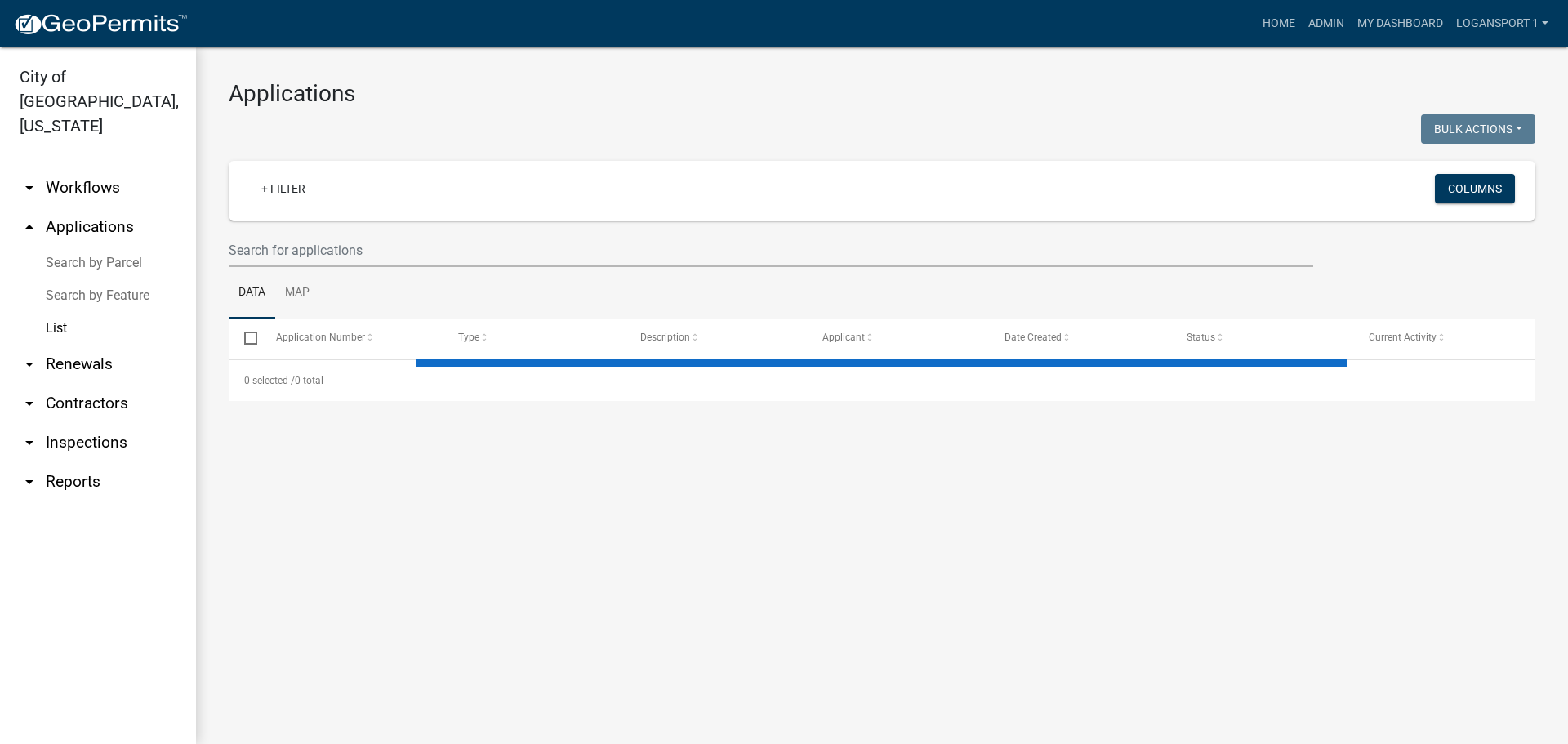
select select "2: 50"
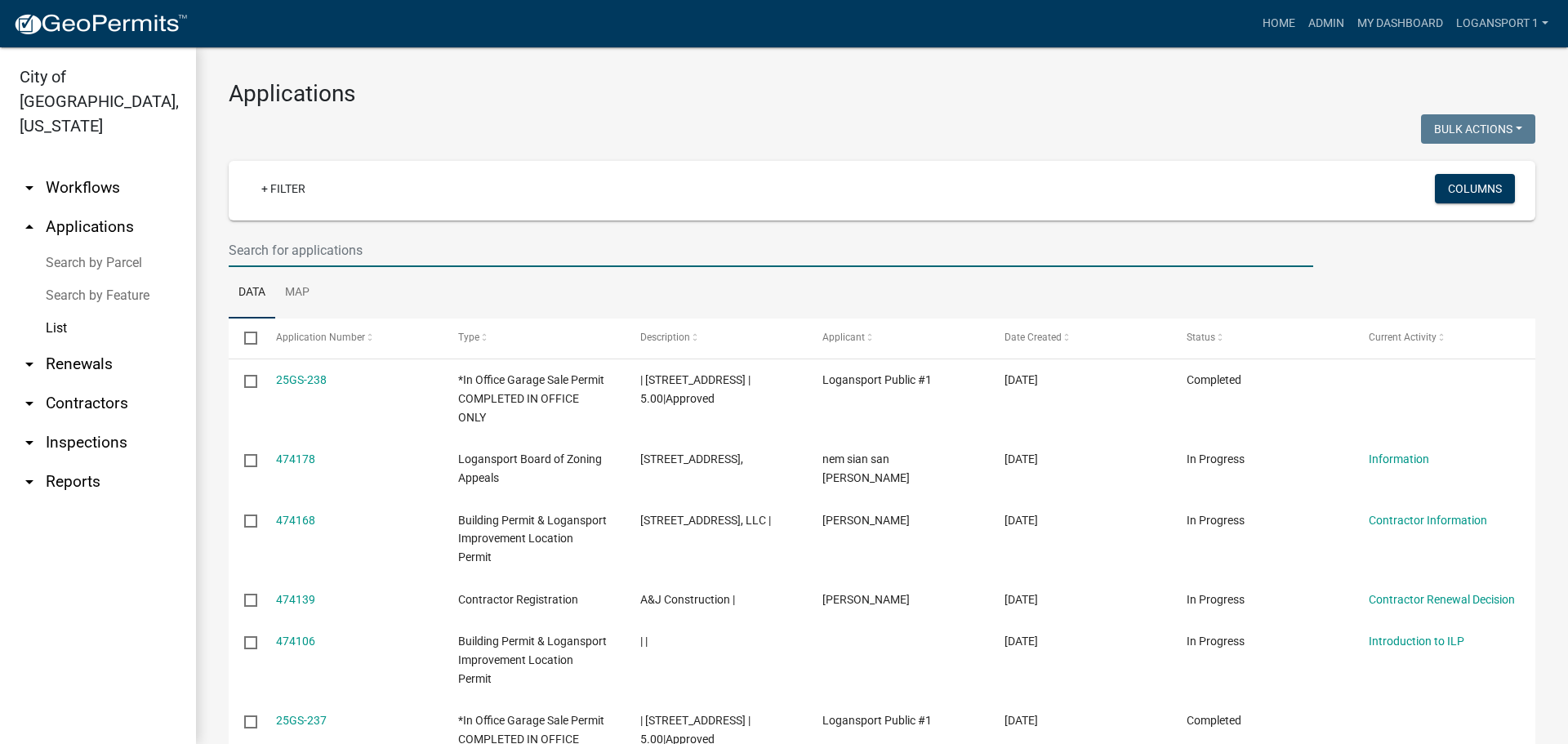
click at [247, 248] on input "text" at bounding box center [771, 251] width 1085 height 34
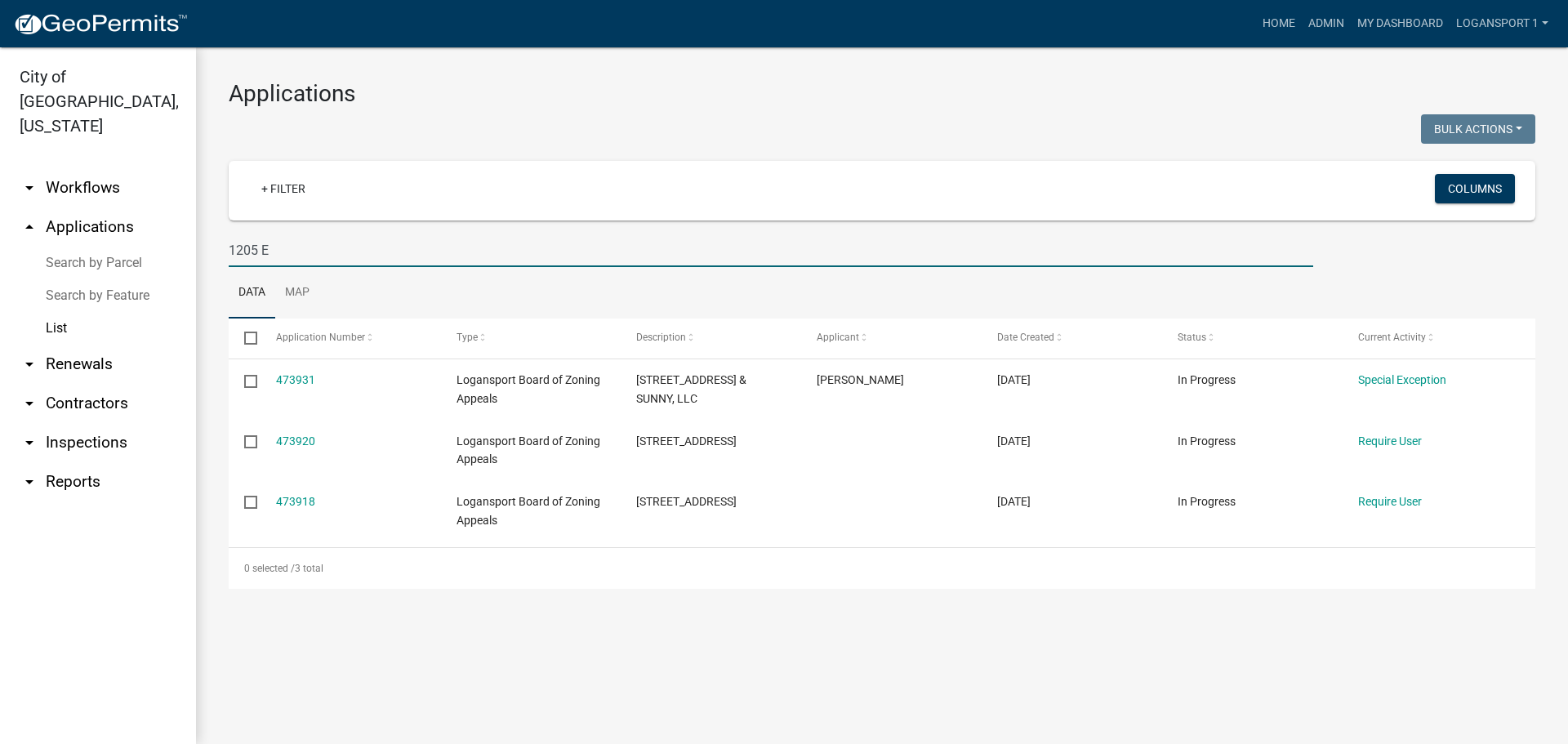
type input "1205 E"
